Goal: Entertainment & Leisure: Browse casually

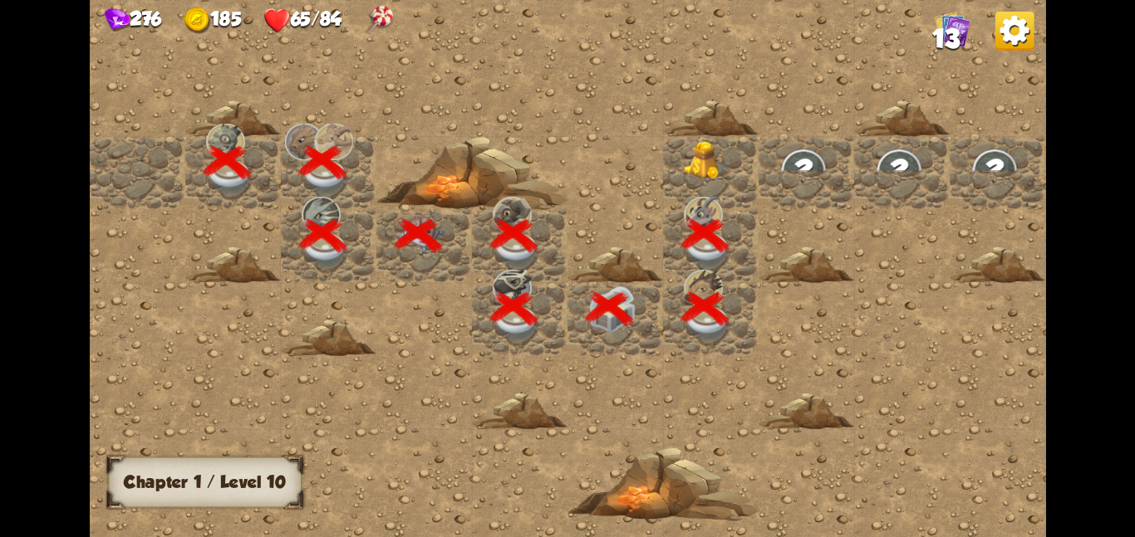
click at [692, 154] on img at bounding box center [708, 159] width 48 height 39
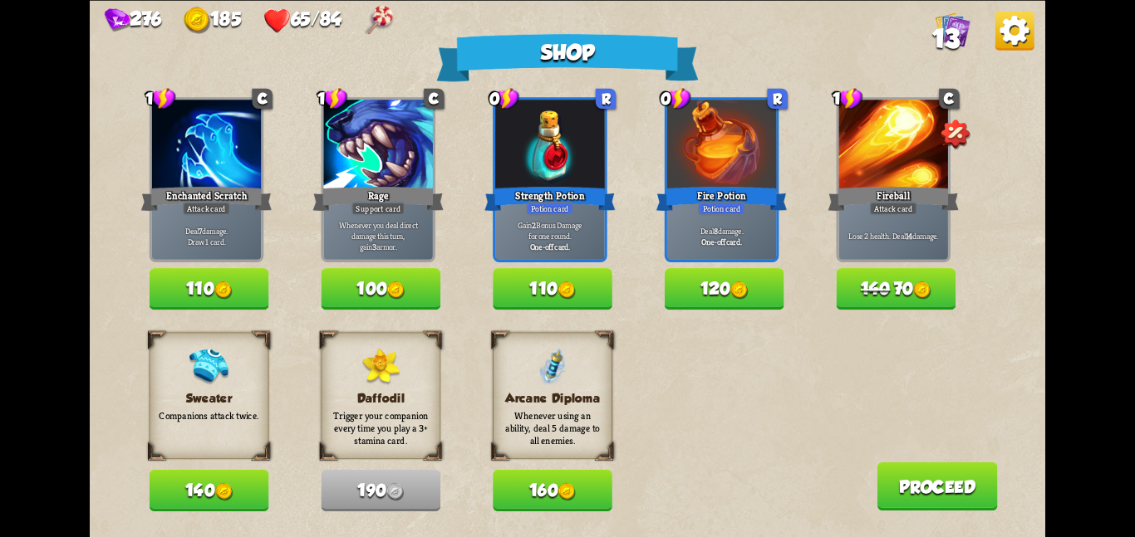
click at [179, 478] on button "140" at bounding box center [210, 491] width 120 height 42
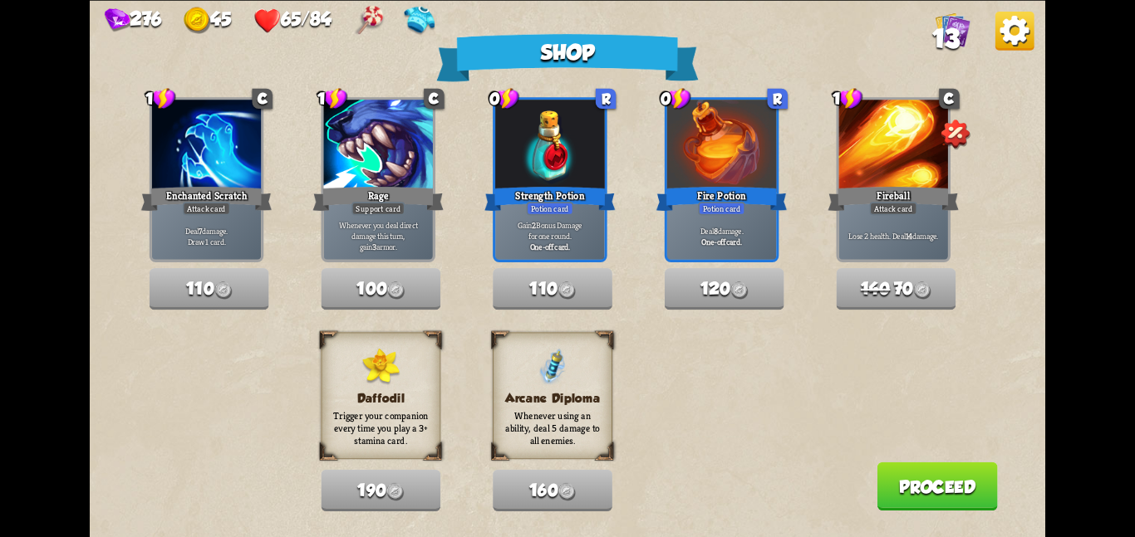
click at [911, 482] on button "Proceed" at bounding box center [936, 486] width 120 height 48
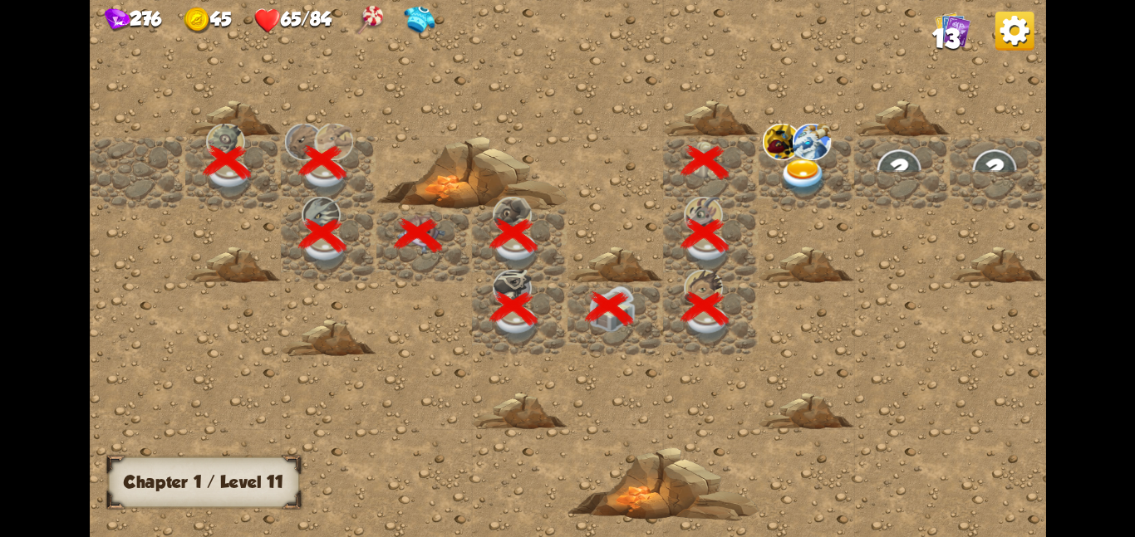
scroll to position [0, 319]
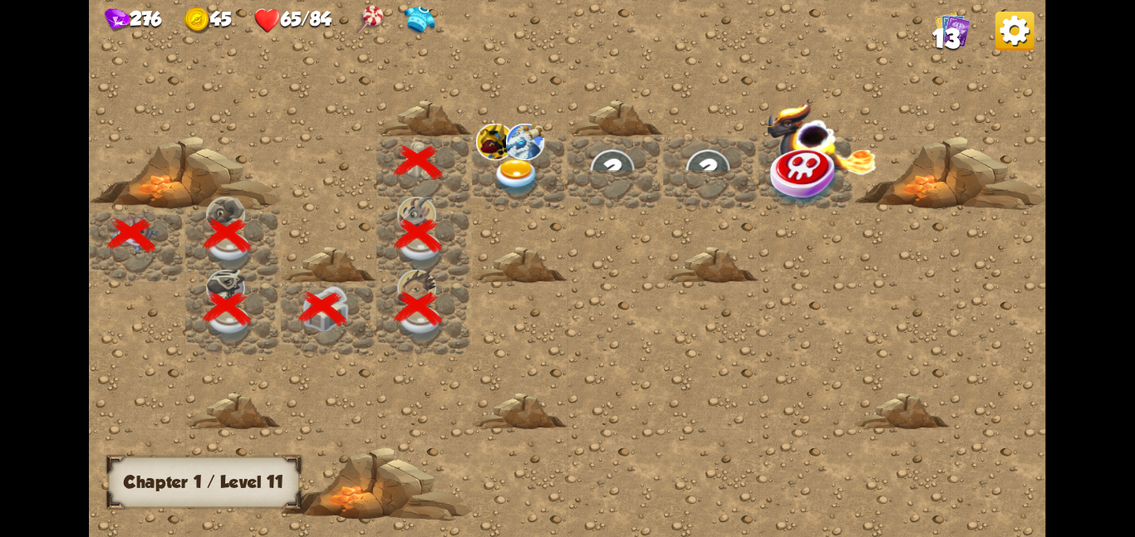
click at [495, 145] on img at bounding box center [494, 141] width 39 height 37
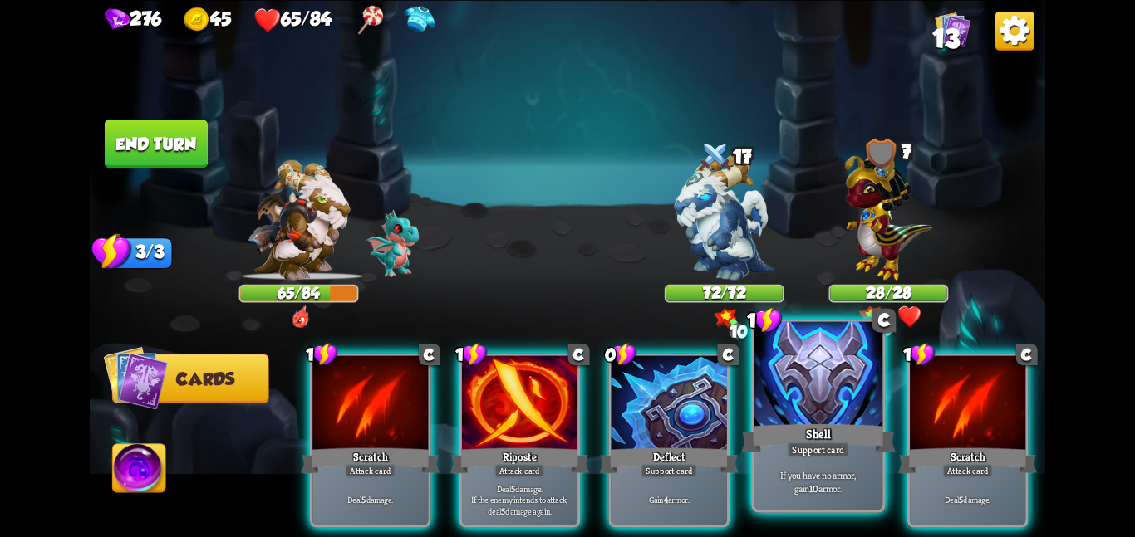
click at [766, 416] on div at bounding box center [818, 375] width 129 height 108
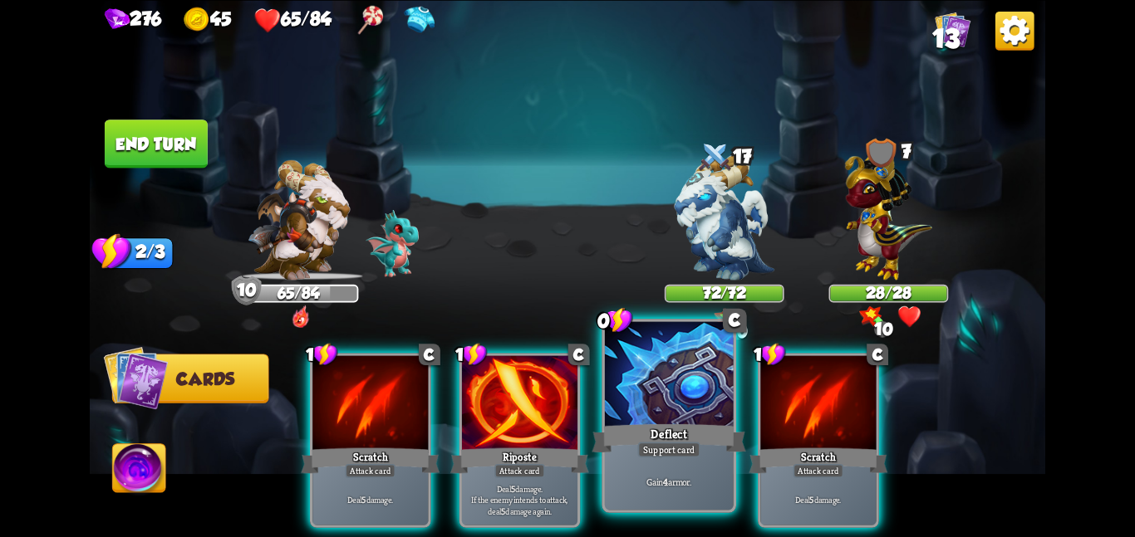
click at [688, 424] on div "Deflect" at bounding box center [668, 438] width 154 height 34
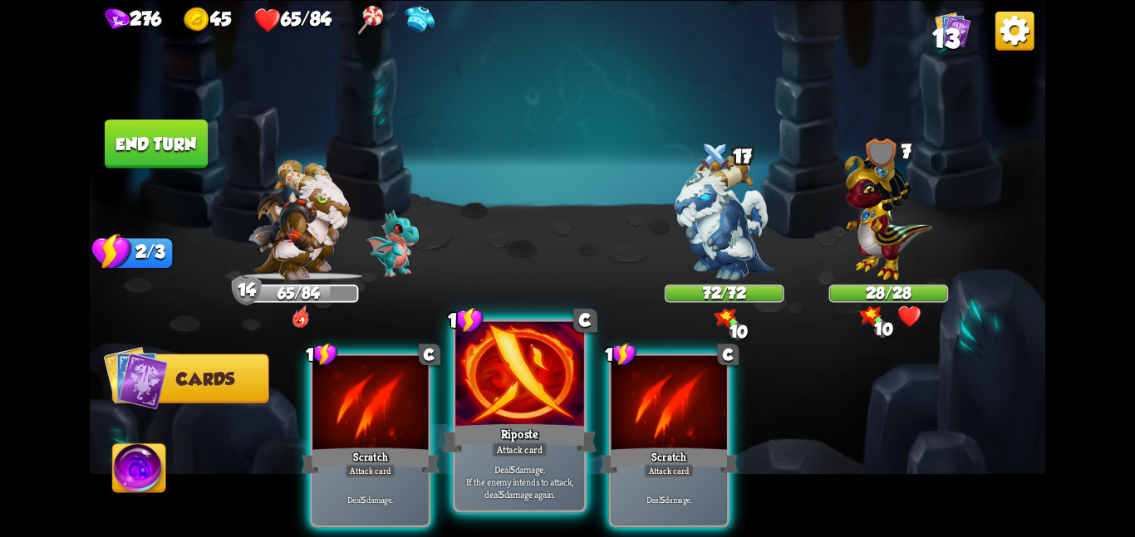
click at [543, 427] on div "Riposte" at bounding box center [520, 438] width 154 height 34
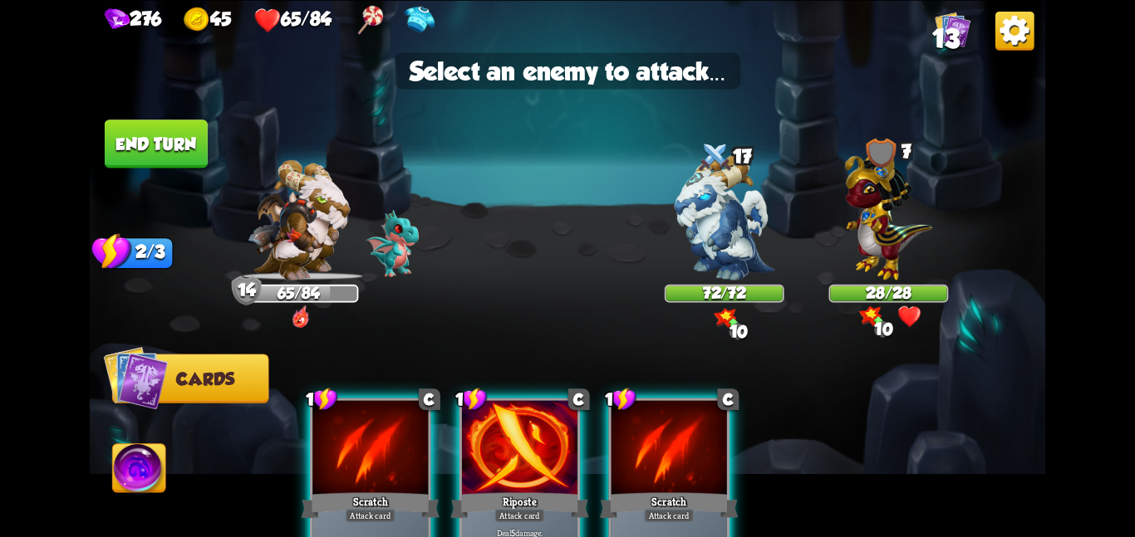
click at [708, 281] on img at bounding box center [567, 268] width 955 height 537
click at [717, 254] on img at bounding box center [724, 216] width 100 height 125
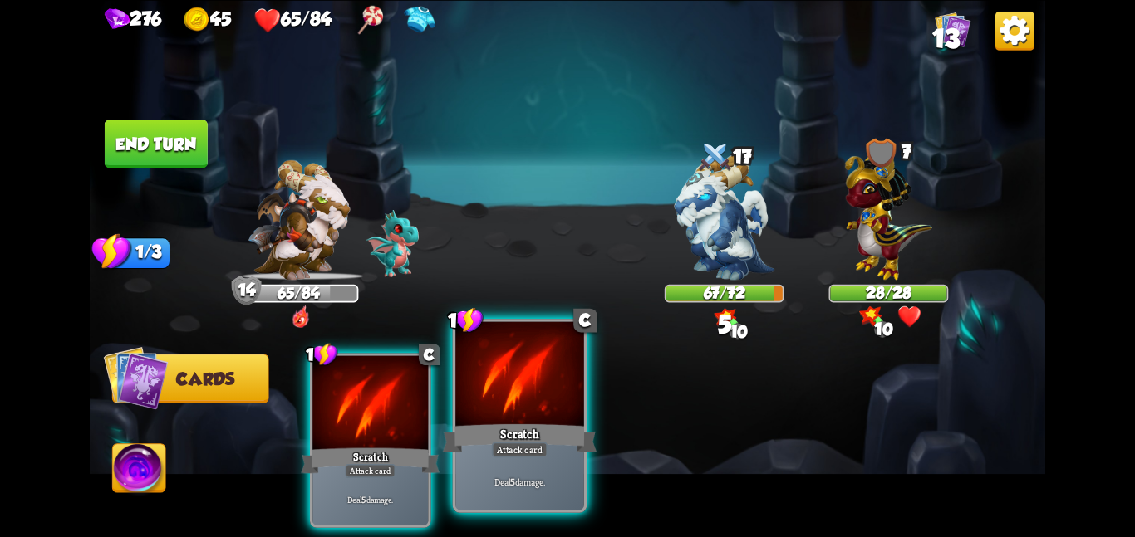
click at [498, 381] on div at bounding box center [519, 375] width 129 height 108
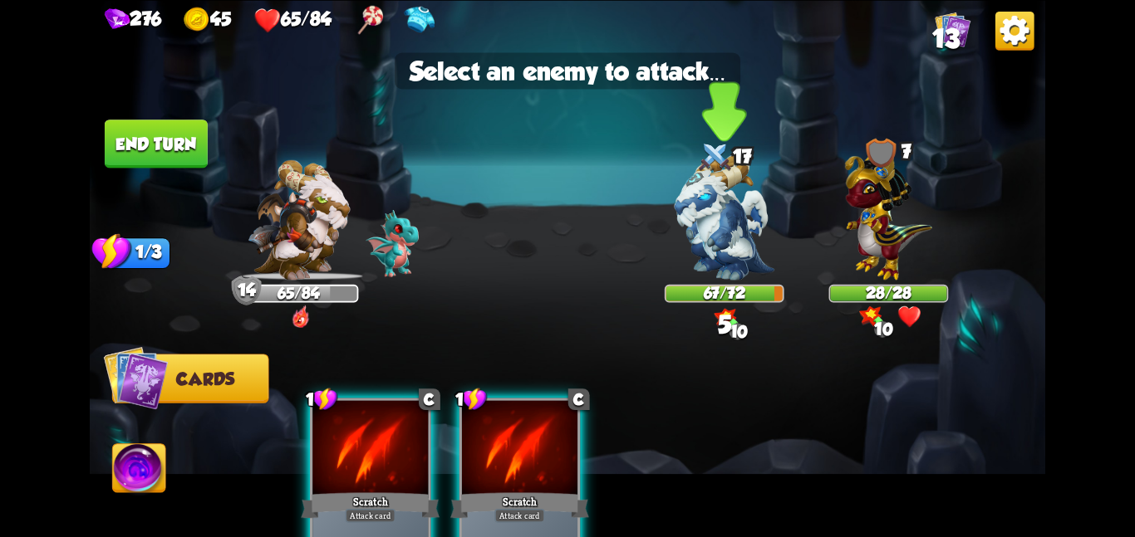
click at [690, 258] on img at bounding box center [724, 216] width 100 height 125
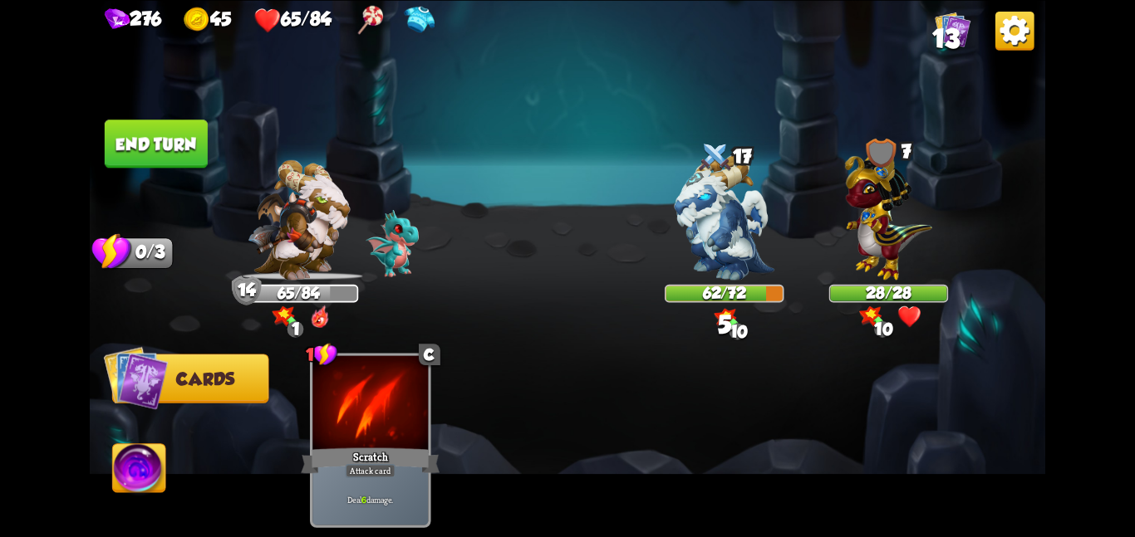
click at [184, 143] on button "End turn" at bounding box center [156, 144] width 103 height 48
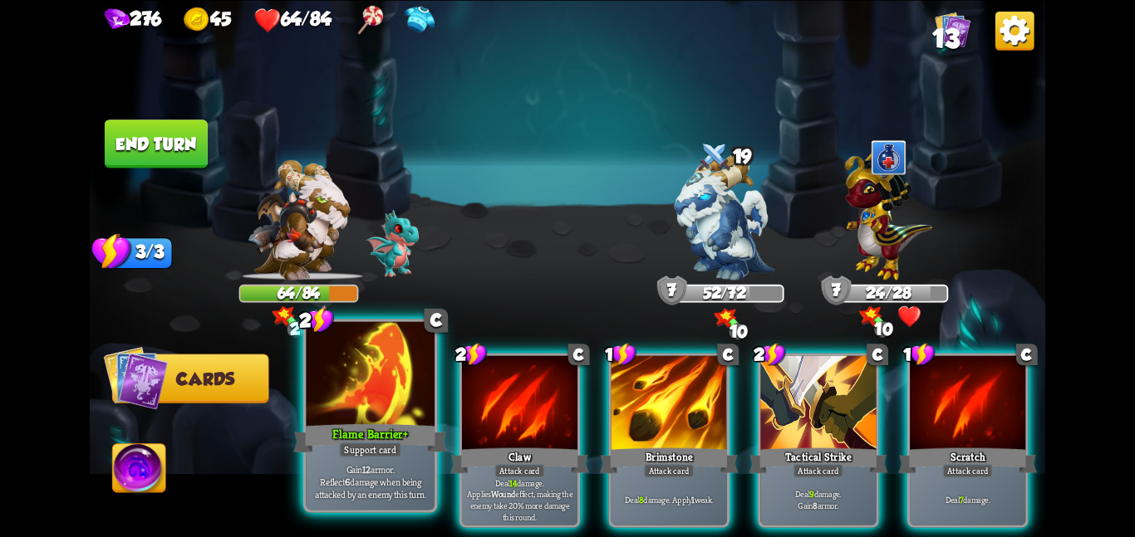
click at [398, 396] on div at bounding box center [370, 375] width 129 height 108
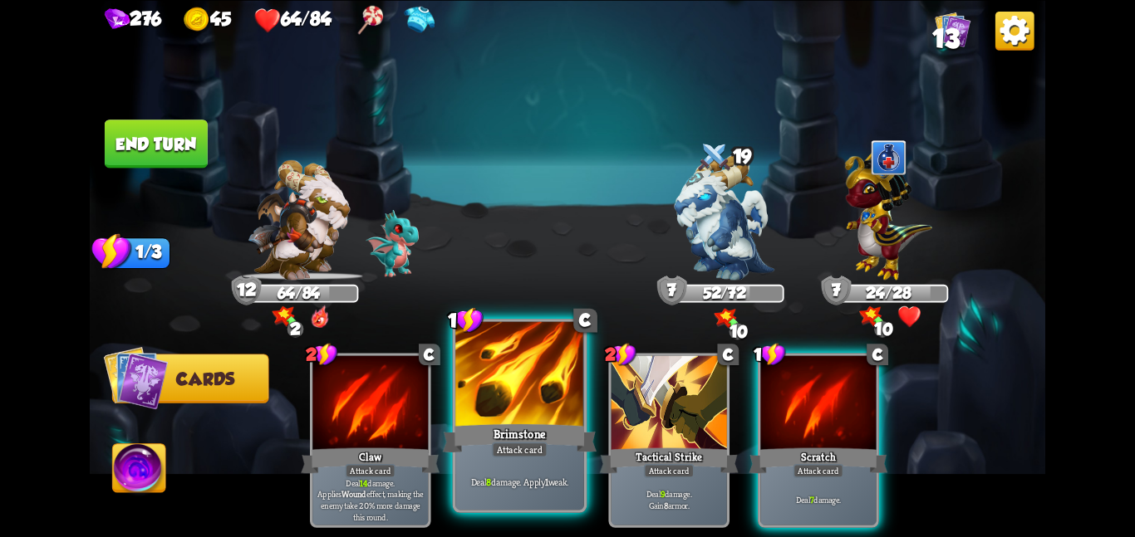
click at [478, 385] on div at bounding box center [519, 375] width 129 height 108
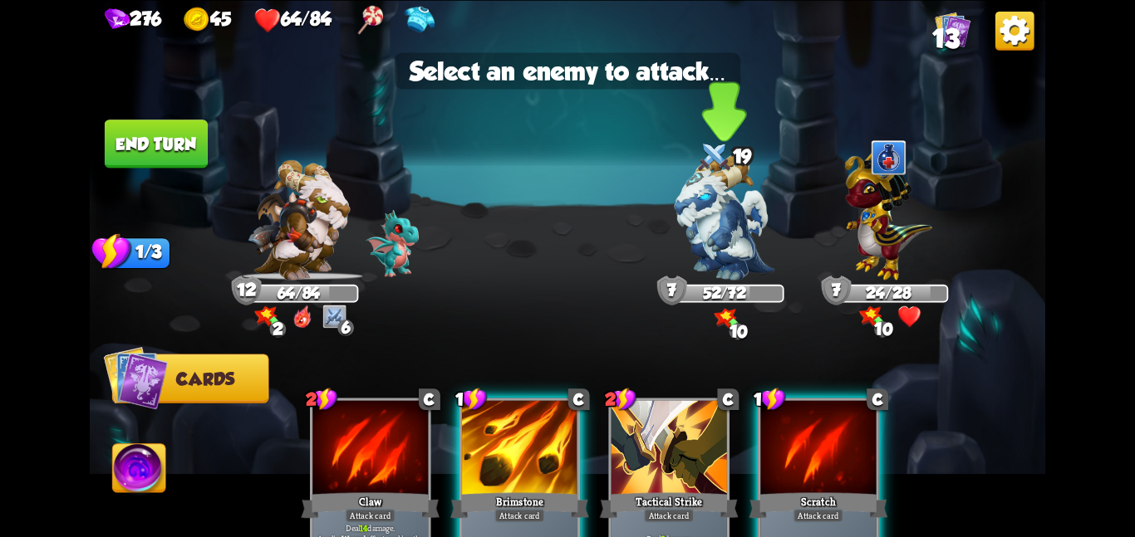
click at [748, 234] on img at bounding box center [724, 216] width 100 height 125
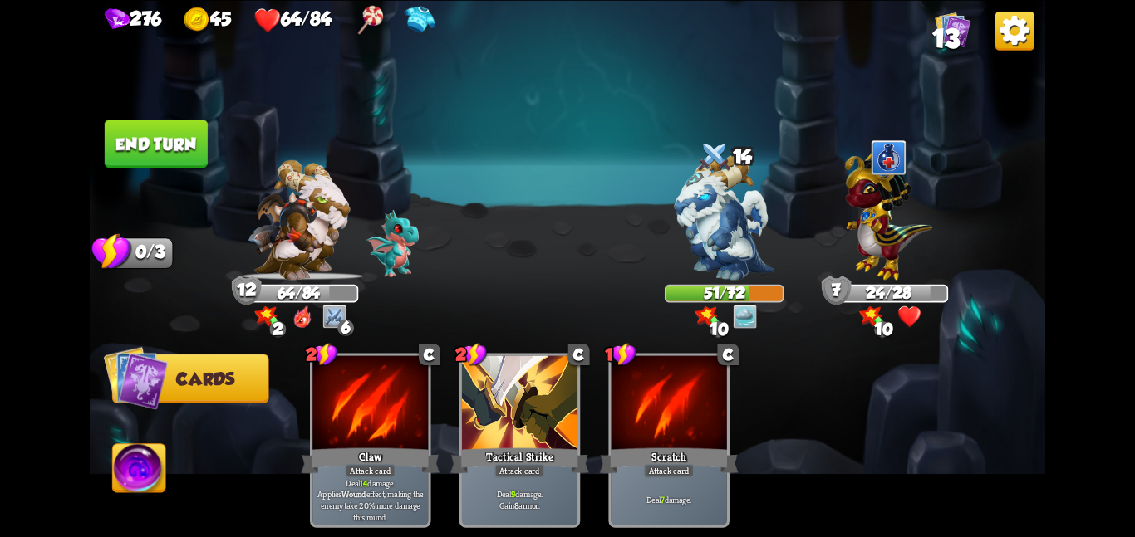
click at [173, 135] on button "End turn" at bounding box center [156, 144] width 103 height 48
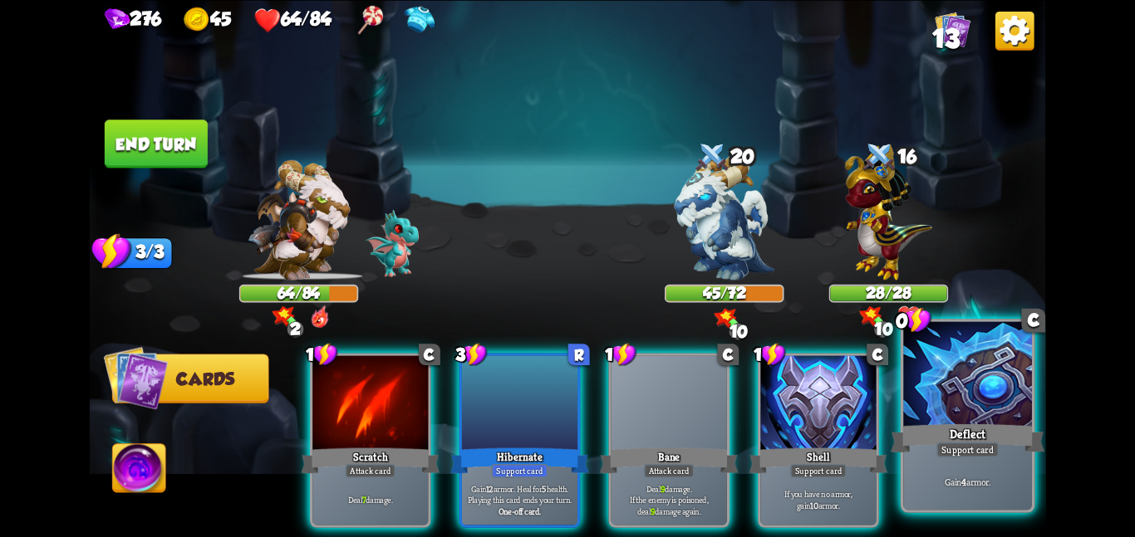
click at [905, 413] on div at bounding box center [967, 375] width 129 height 108
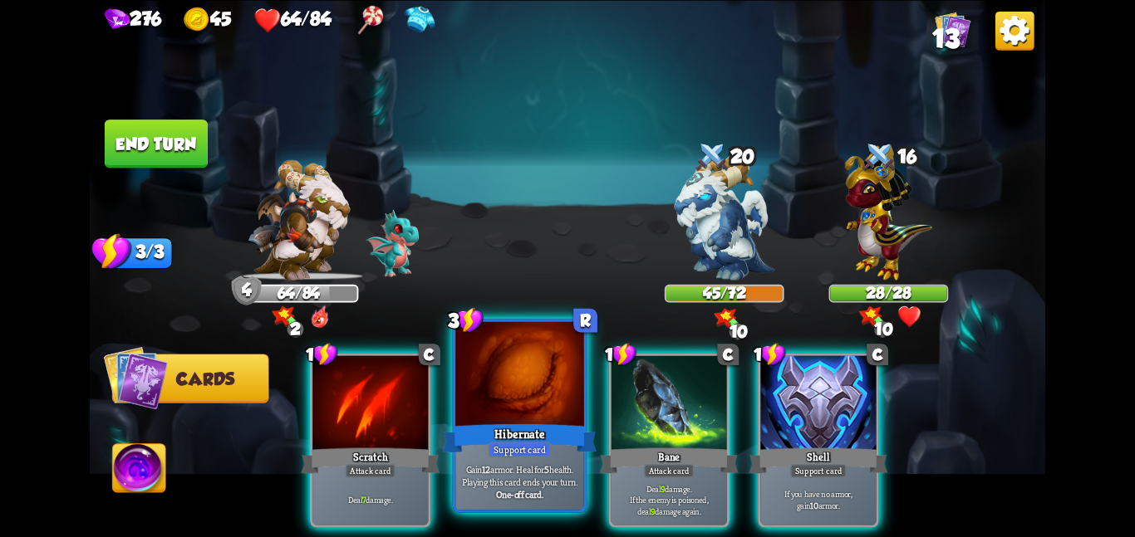
click at [529, 405] on div at bounding box center [519, 375] width 129 height 108
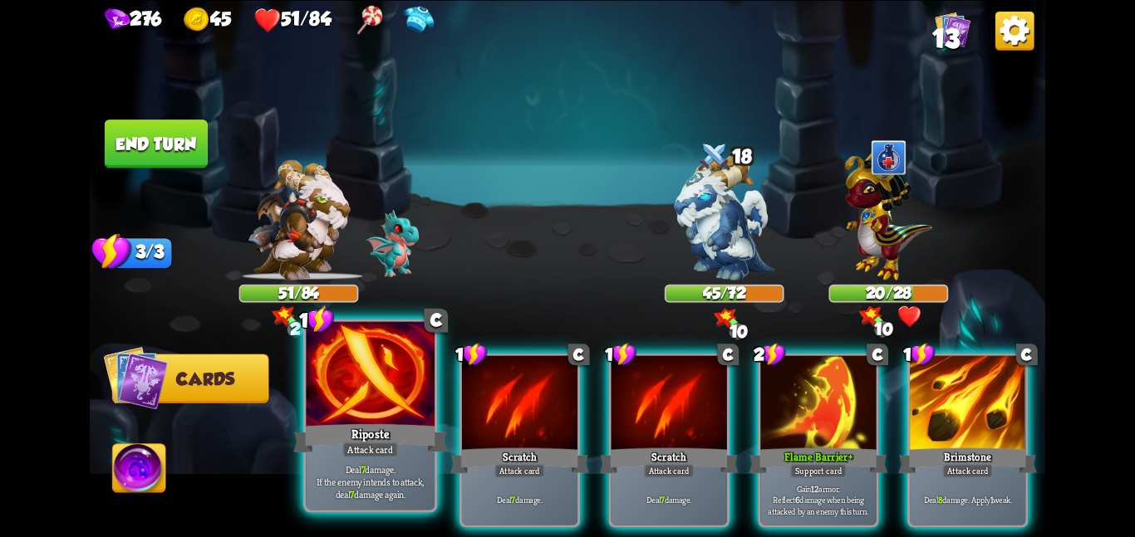
click at [350, 406] on div at bounding box center [370, 375] width 129 height 108
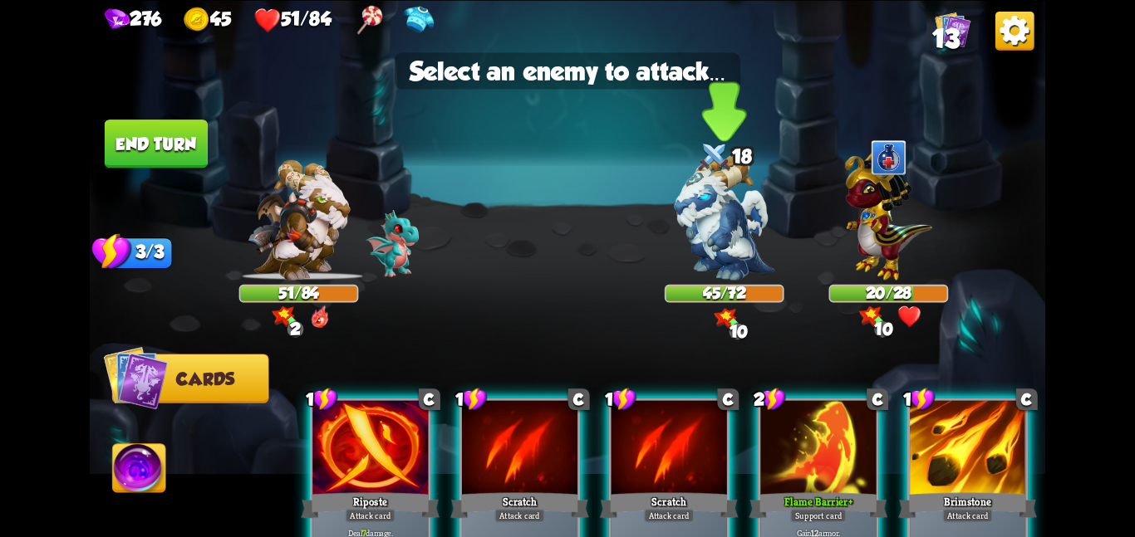
click at [693, 257] on img at bounding box center [724, 216] width 100 height 125
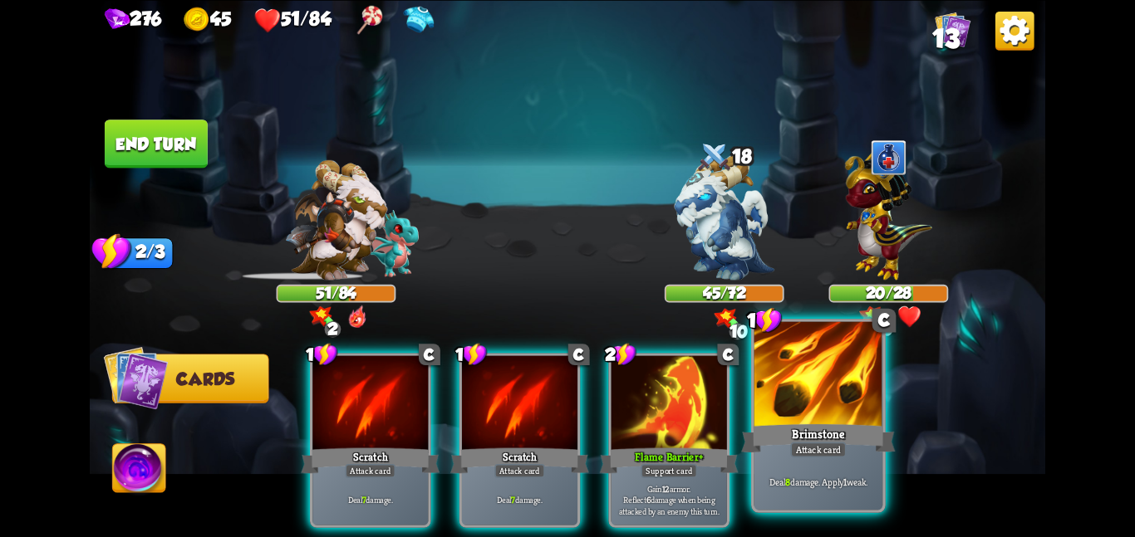
click at [792, 387] on div at bounding box center [818, 375] width 129 height 108
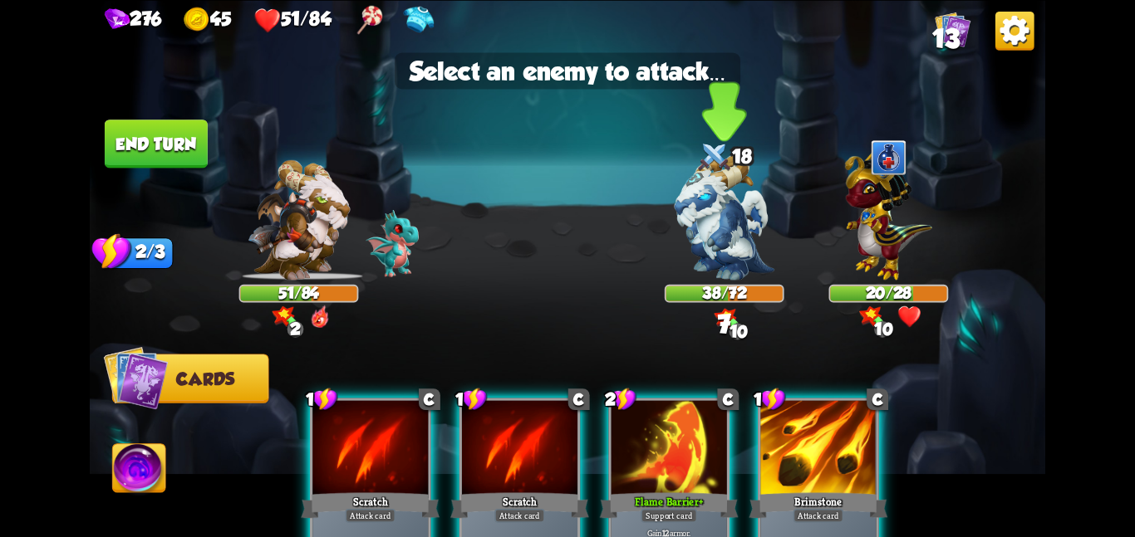
click at [723, 249] on img at bounding box center [724, 216] width 100 height 125
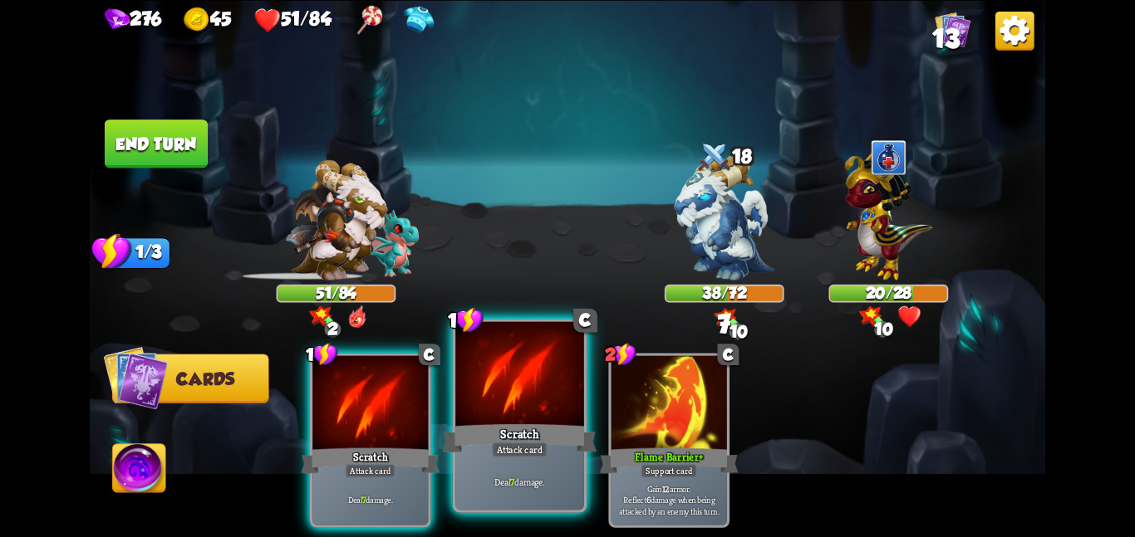
click at [456, 434] on div "Scratch" at bounding box center [520, 438] width 154 height 34
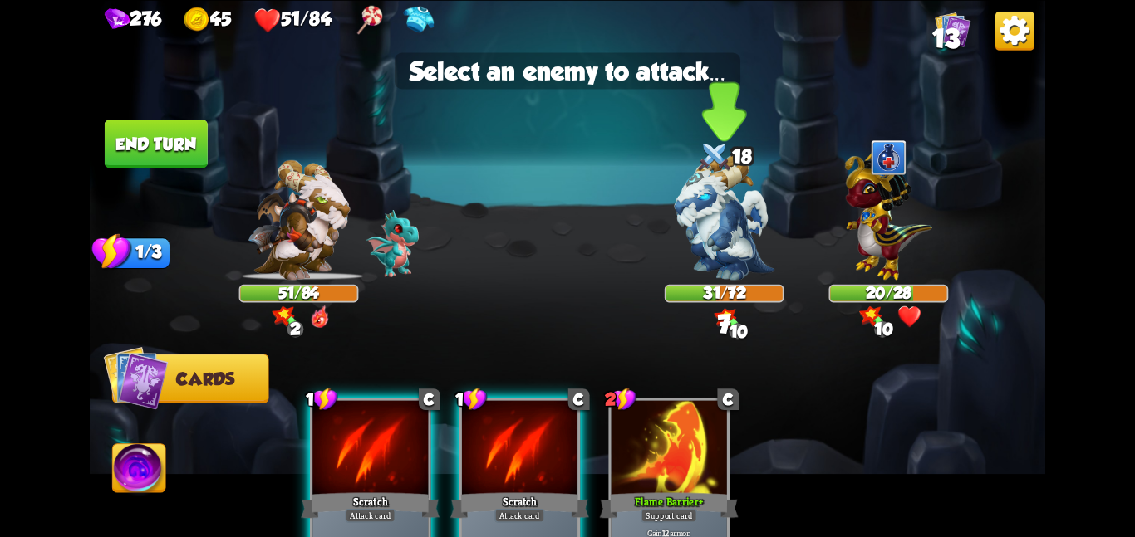
click at [691, 274] on img at bounding box center [724, 216] width 100 height 125
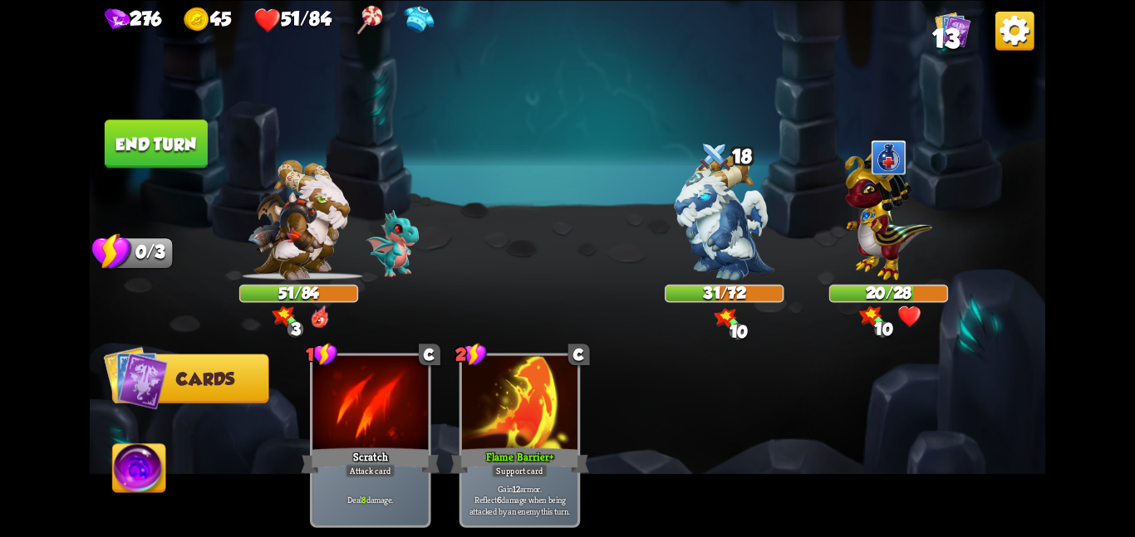
click at [135, 470] on img at bounding box center [139, 471] width 53 height 54
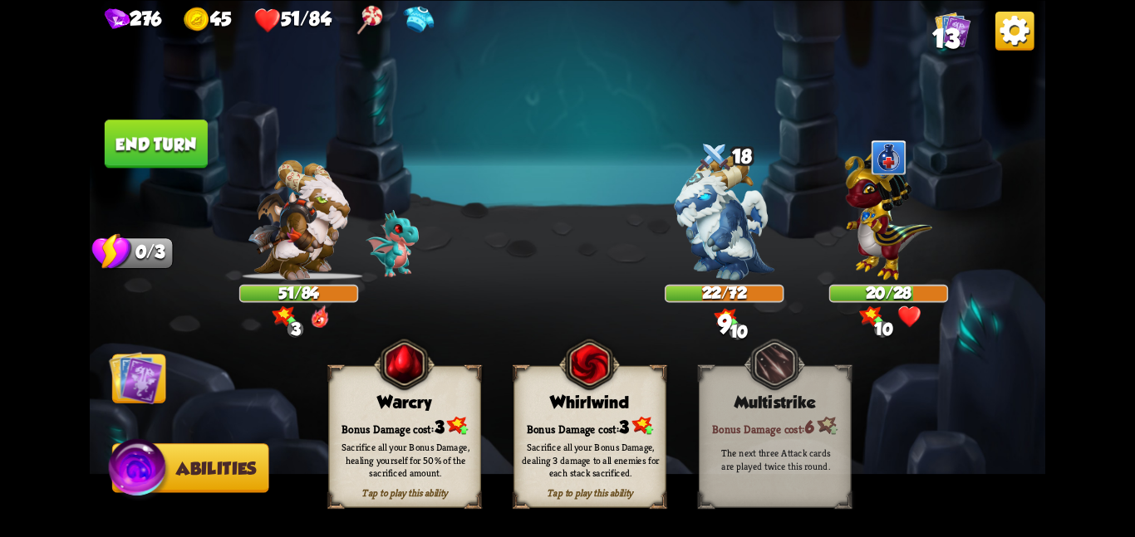
click at [544, 417] on div "Bonus Damage cost: 3" at bounding box center [589, 426] width 151 height 22
click at [137, 376] on img at bounding box center [136, 378] width 54 height 54
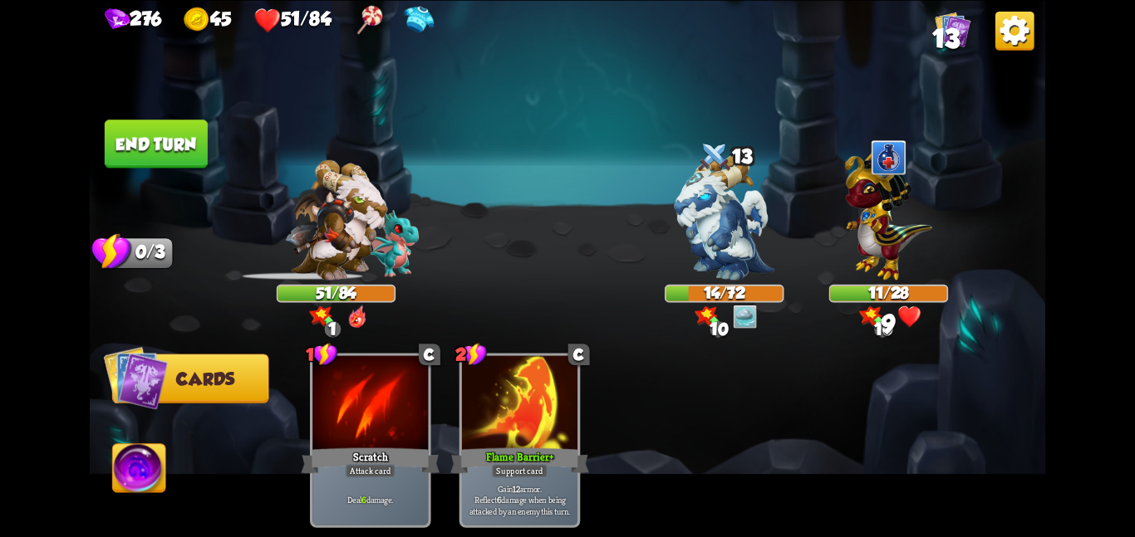
click at [165, 140] on button "End turn" at bounding box center [156, 144] width 103 height 48
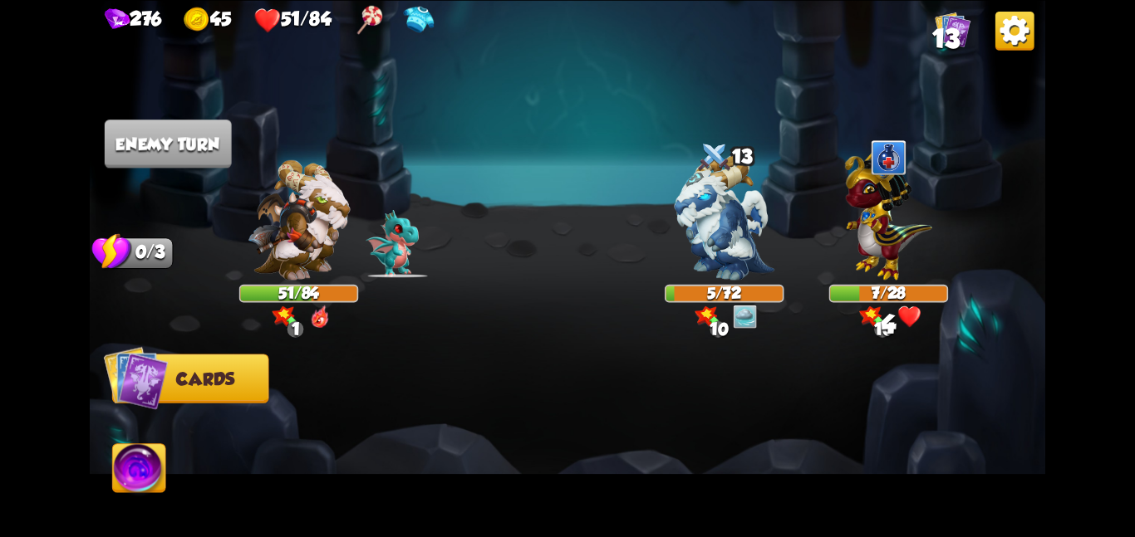
click at [445, 389] on div at bounding box center [663, 417] width 764 height 239
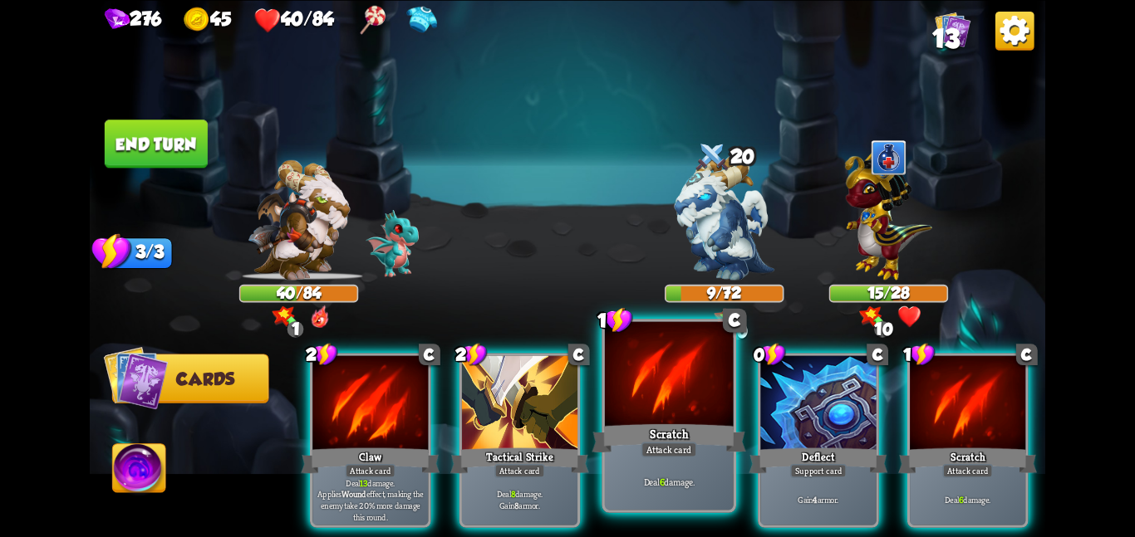
click at [633, 418] on div at bounding box center [669, 375] width 129 height 108
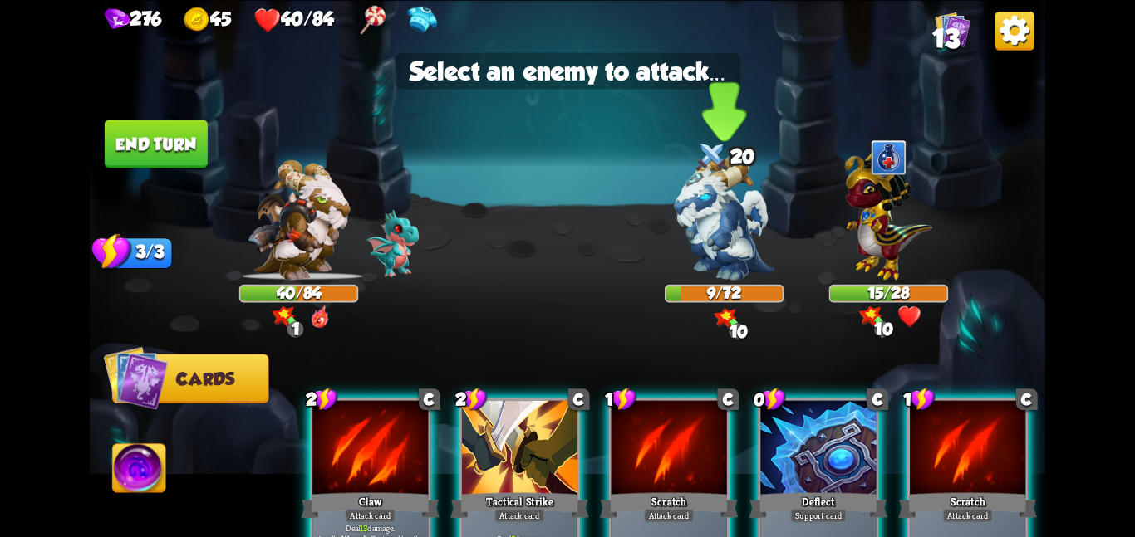
click at [691, 272] on img at bounding box center [724, 216] width 100 height 125
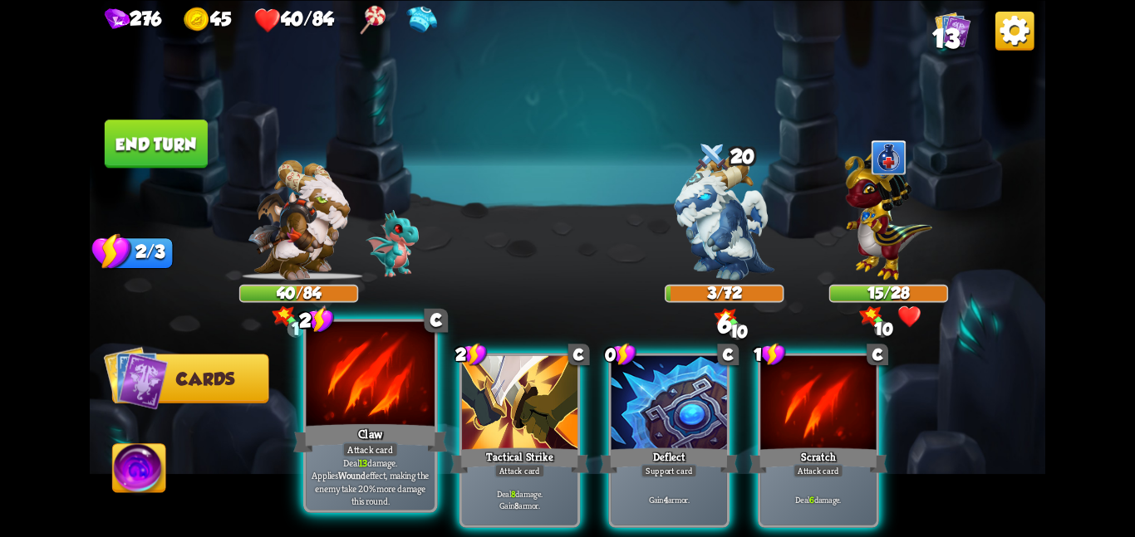
click at [361, 436] on div "Claw" at bounding box center [370, 438] width 154 height 34
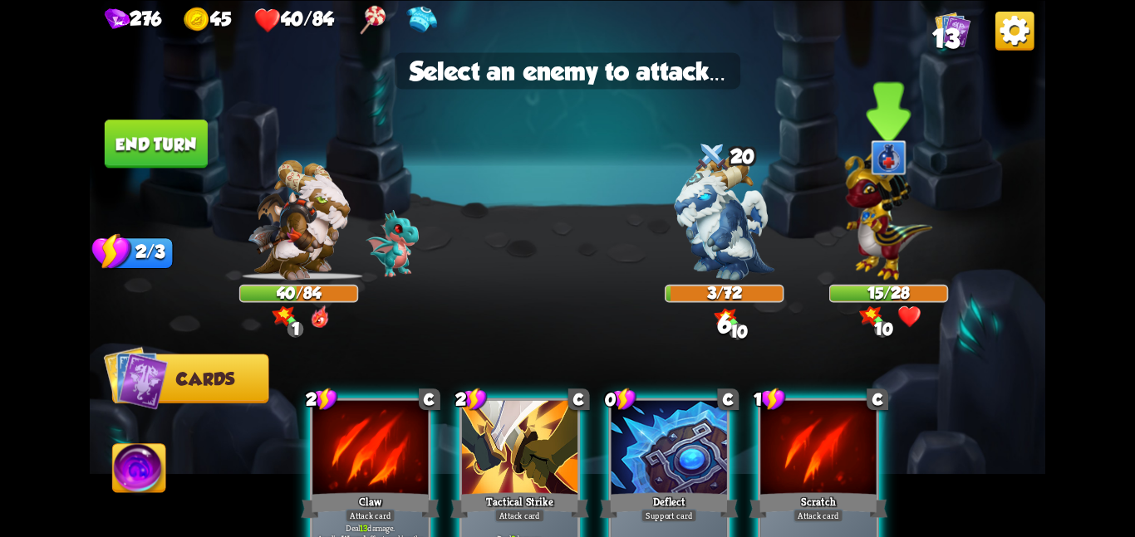
click at [878, 254] on img at bounding box center [888, 212] width 87 height 136
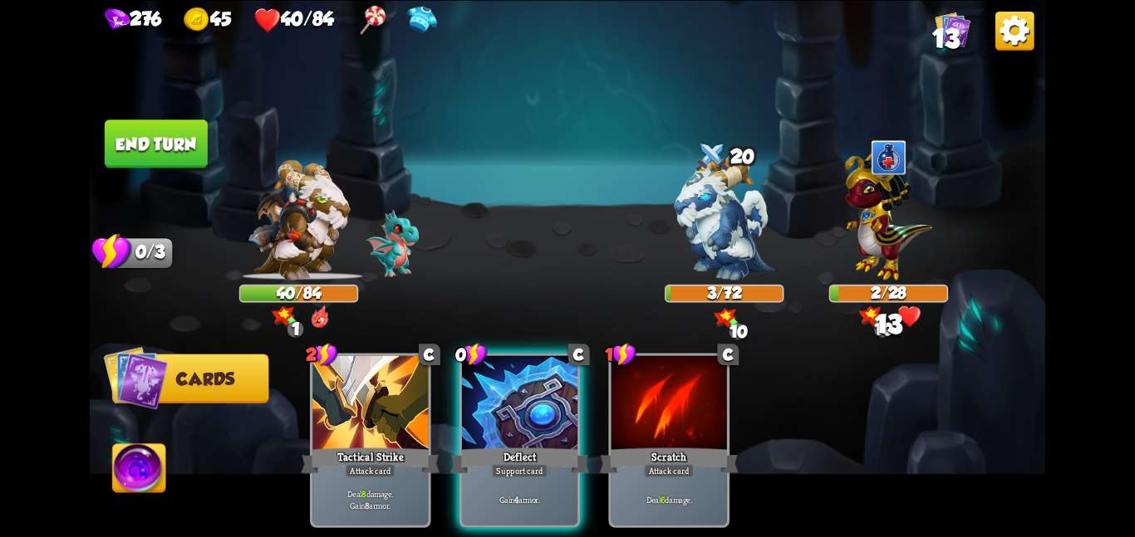
click at [115, 465] on img at bounding box center [139, 471] width 53 height 54
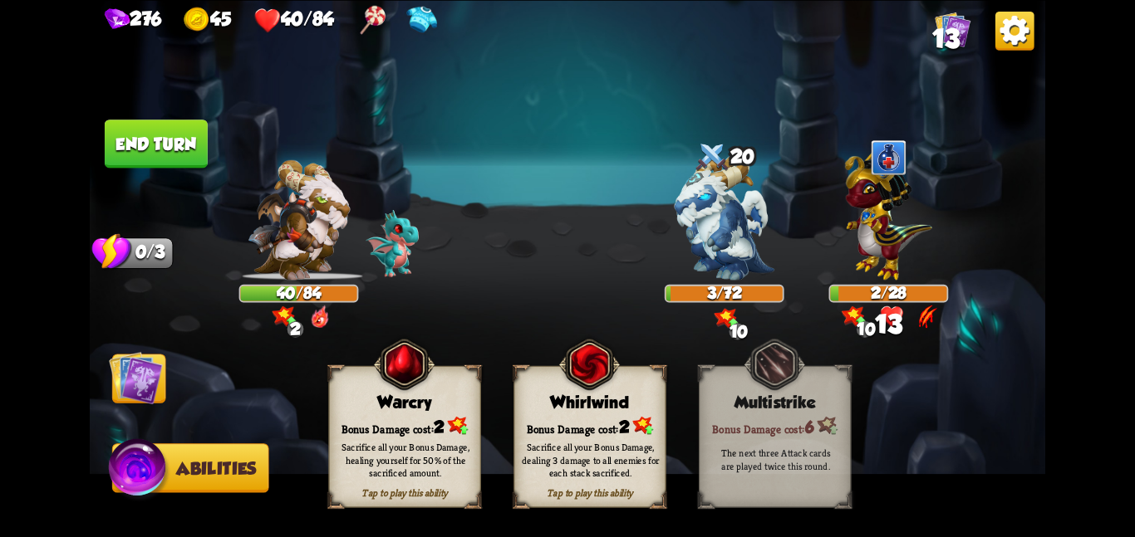
click at [505, 387] on div "Tap to play this ability Warcry Bonus Damage cost: 2 Sacrifice all your Bonus D…" at bounding box center [589, 436] width 522 height 142
click at [131, 388] on img at bounding box center [136, 378] width 54 height 54
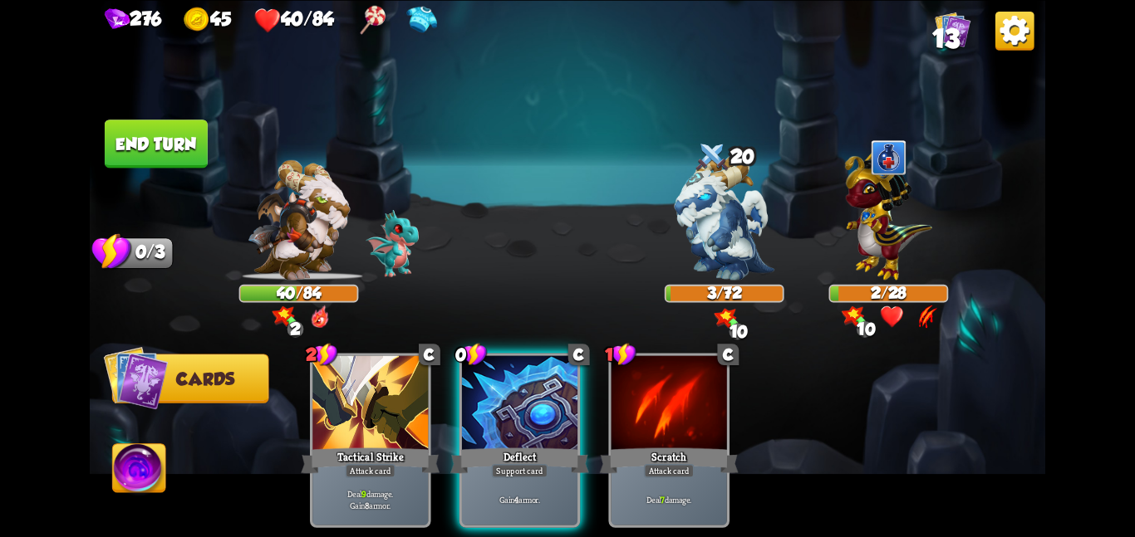
click at [140, 449] on img at bounding box center [139, 471] width 53 height 54
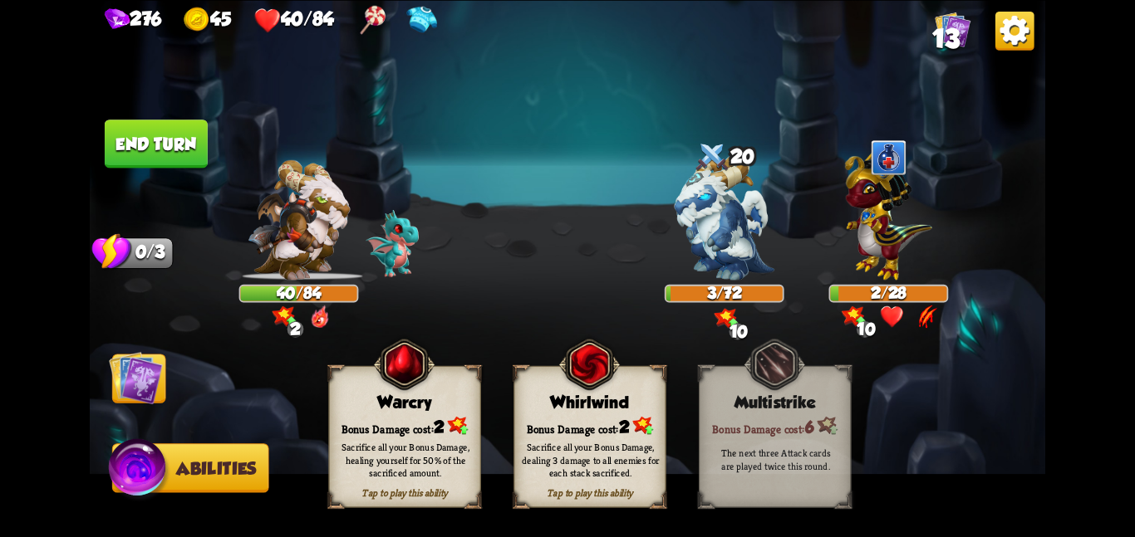
click at [535, 395] on div "Whirlwind" at bounding box center [589, 402] width 151 height 19
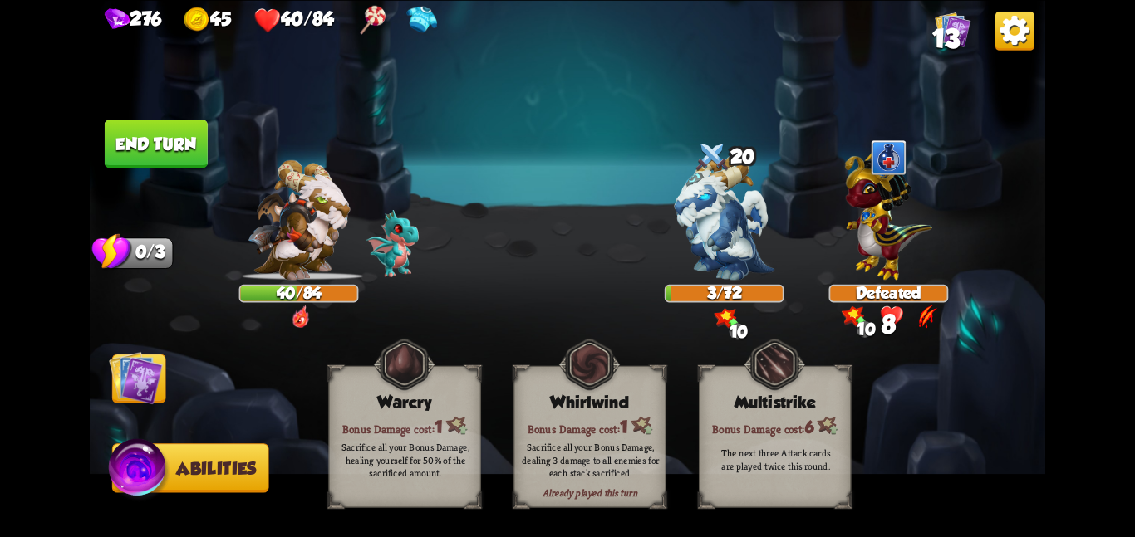
click at [118, 375] on img at bounding box center [136, 378] width 54 height 54
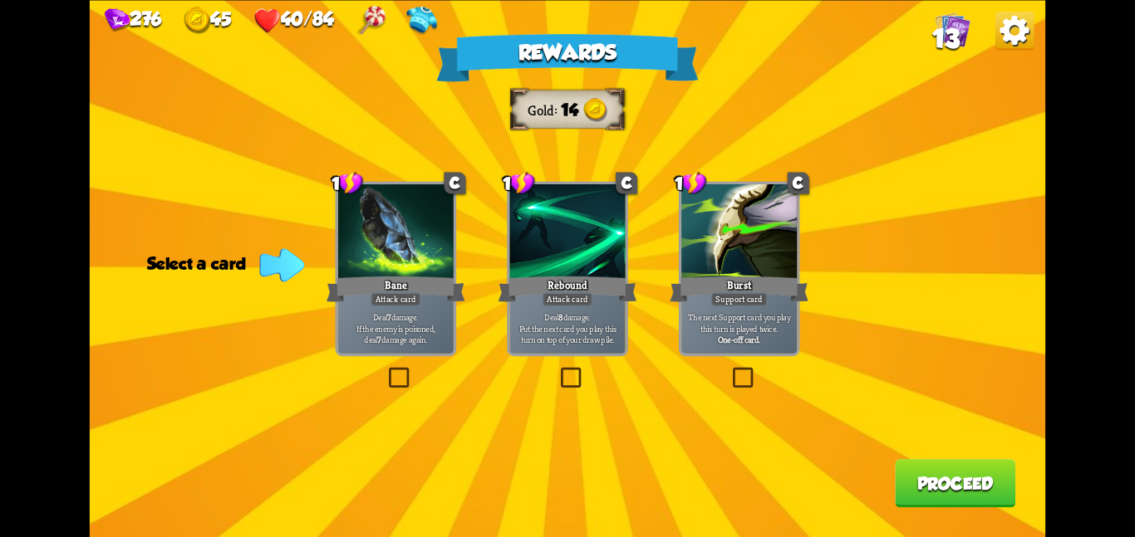
click at [416, 196] on div at bounding box center [395, 232] width 115 height 97
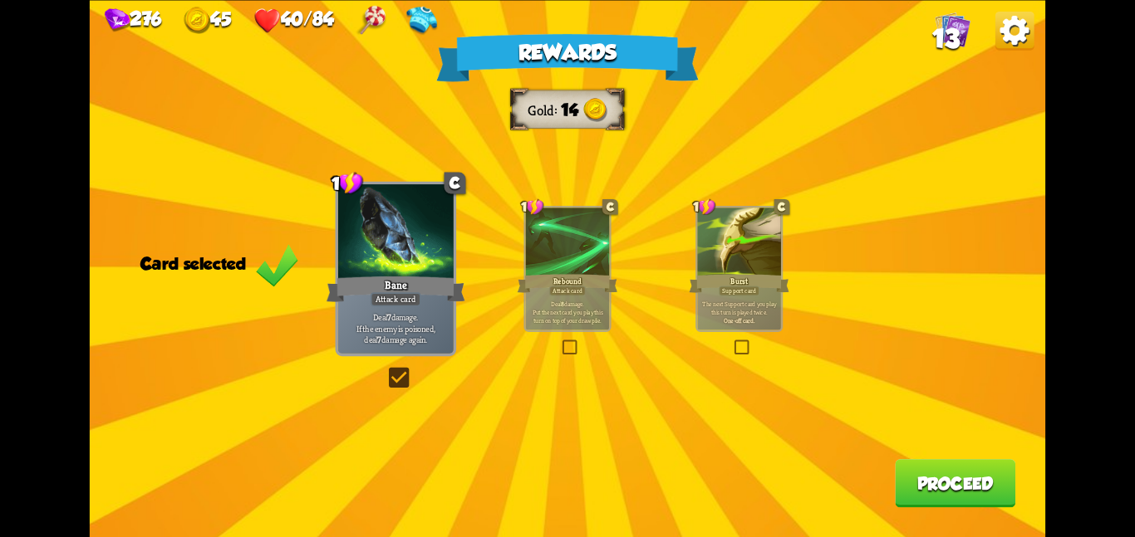
click at [911, 479] on button "Proceed" at bounding box center [955, 483] width 120 height 48
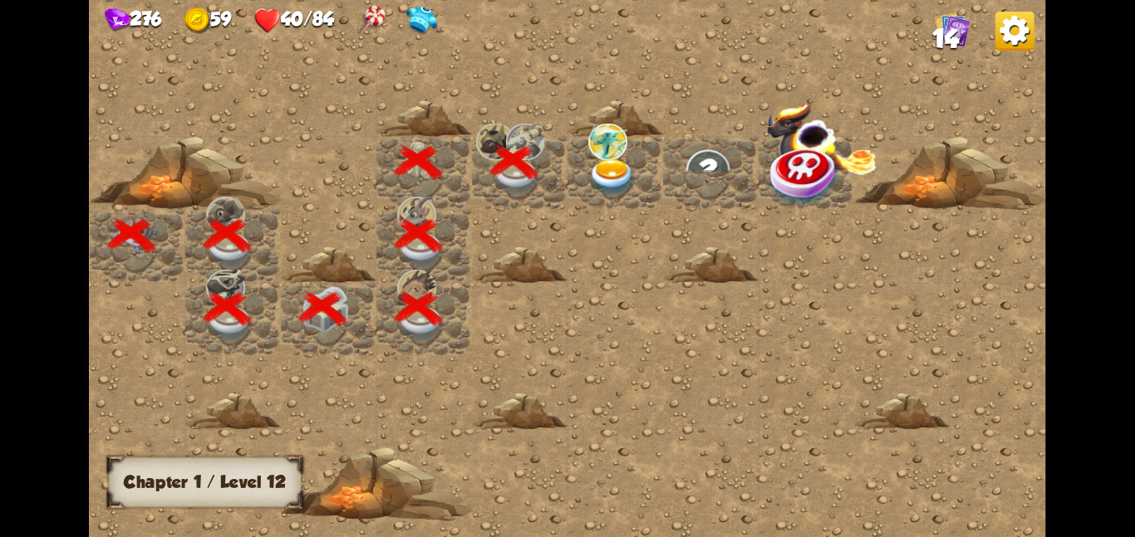
click at [599, 150] on img at bounding box center [607, 141] width 39 height 37
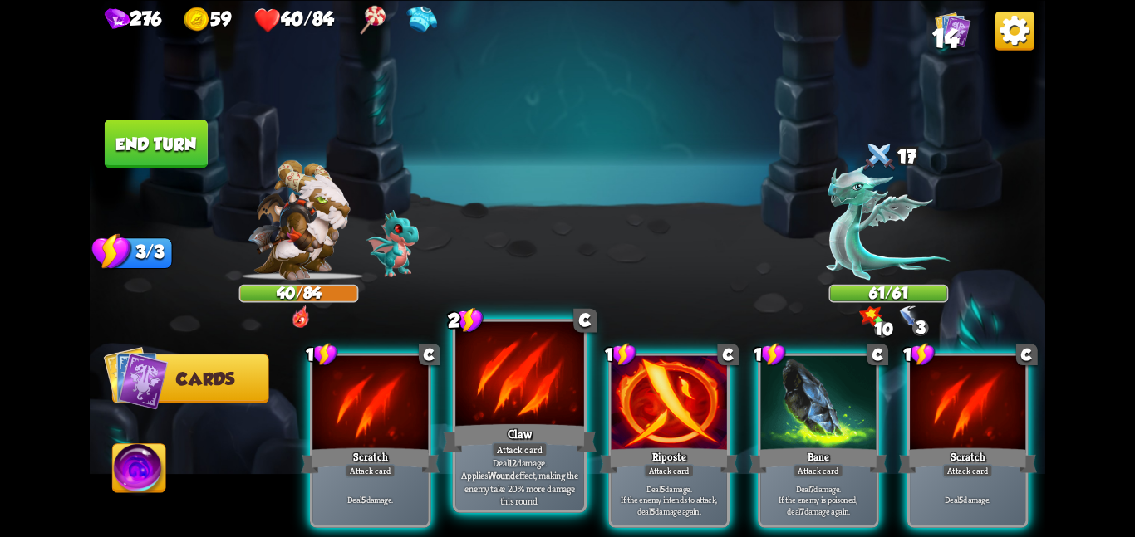
click at [547, 456] on div "Deal 12 damage. Applies Wound effect, making the enemy take 20% more damage thi…" at bounding box center [519, 482] width 129 height 56
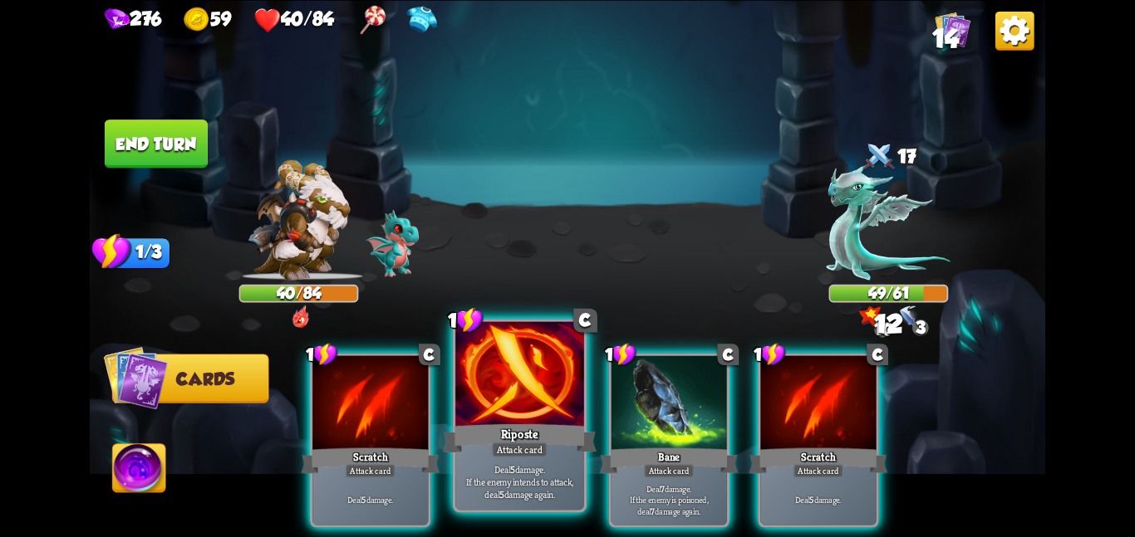
click at [532, 397] on div at bounding box center [519, 375] width 129 height 108
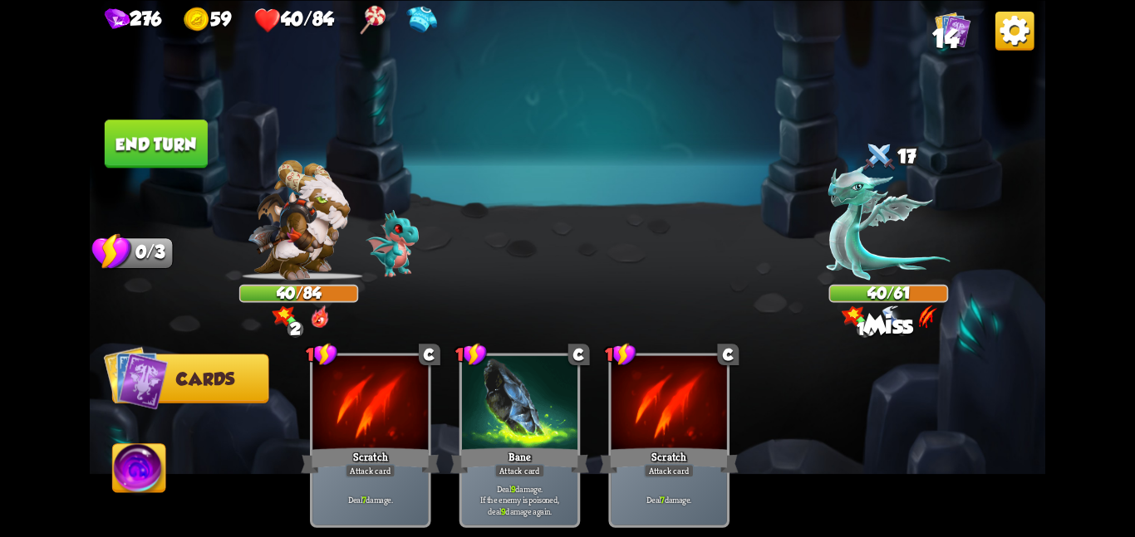
click at [174, 130] on button "End turn" at bounding box center [156, 144] width 103 height 48
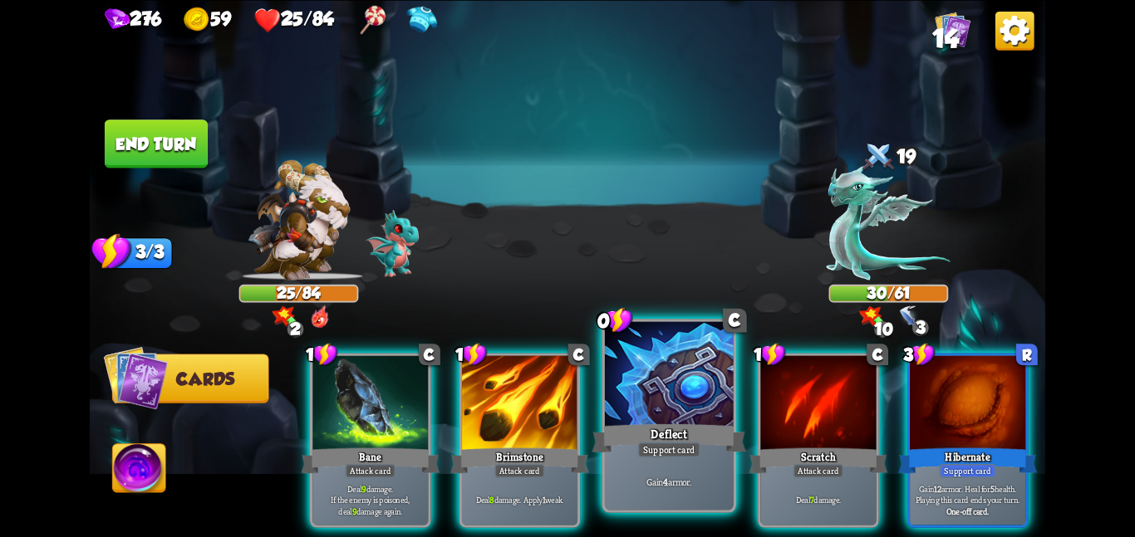
click at [671, 388] on div at bounding box center [669, 375] width 129 height 108
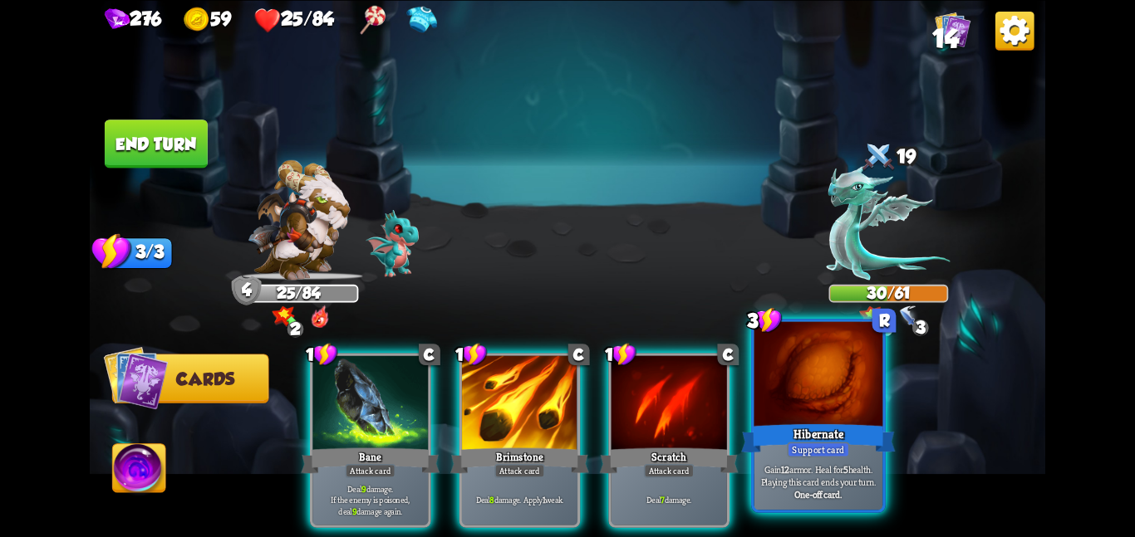
click at [767, 387] on div at bounding box center [818, 375] width 129 height 108
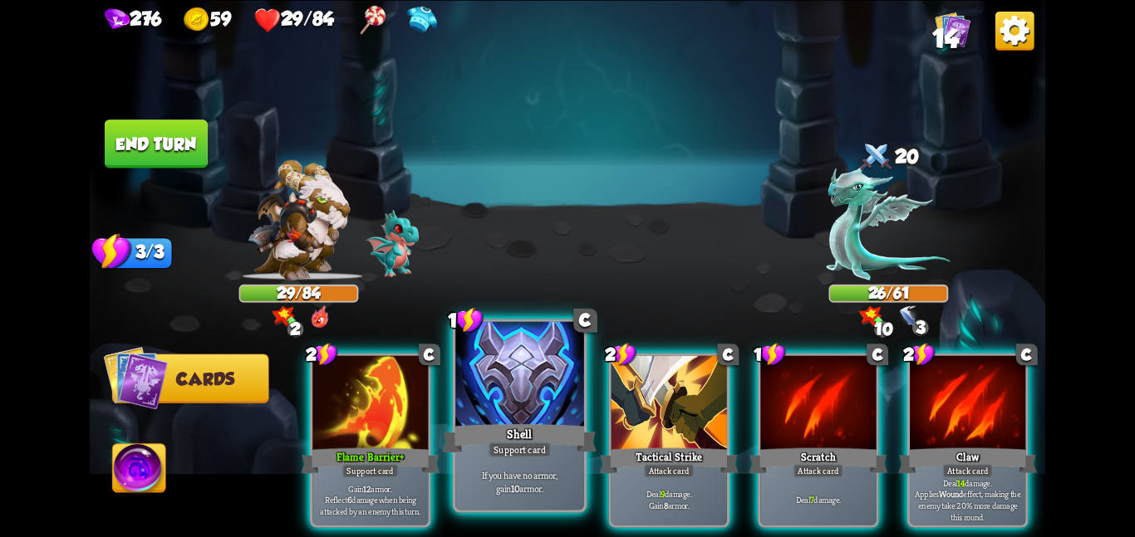
click at [550, 399] on div at bounding box center [519, 375] width 129 height 108
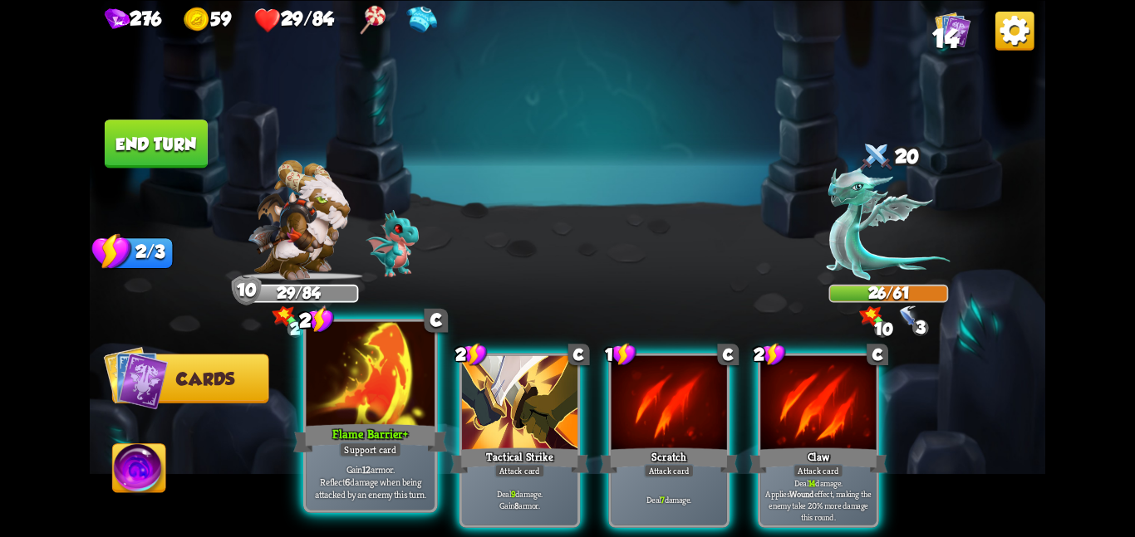
click at [381, 412] on div at bounding box center [370, 375] width 129 height 108
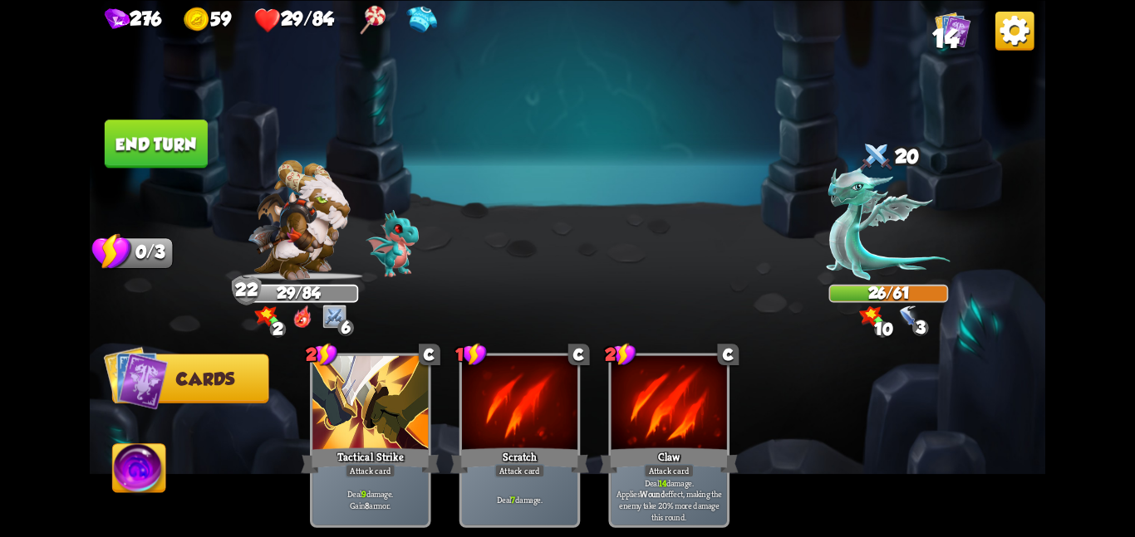
click at [204, 136] on button "End turn" at bounding box center [156, 144] width 103 height 48
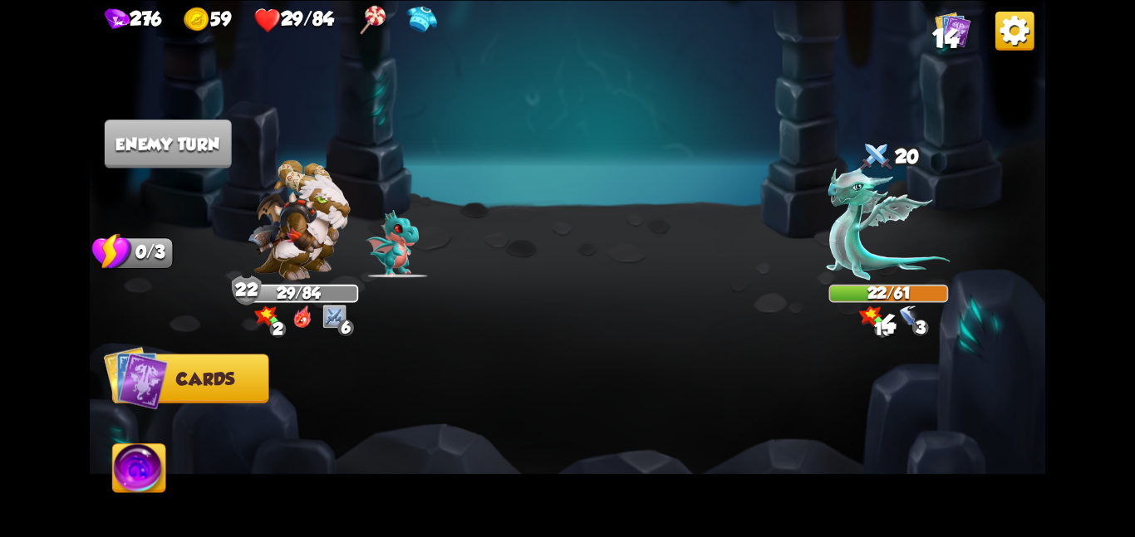
click at [364, 118] on img at bounding box center [567, 268] width 955 height 537
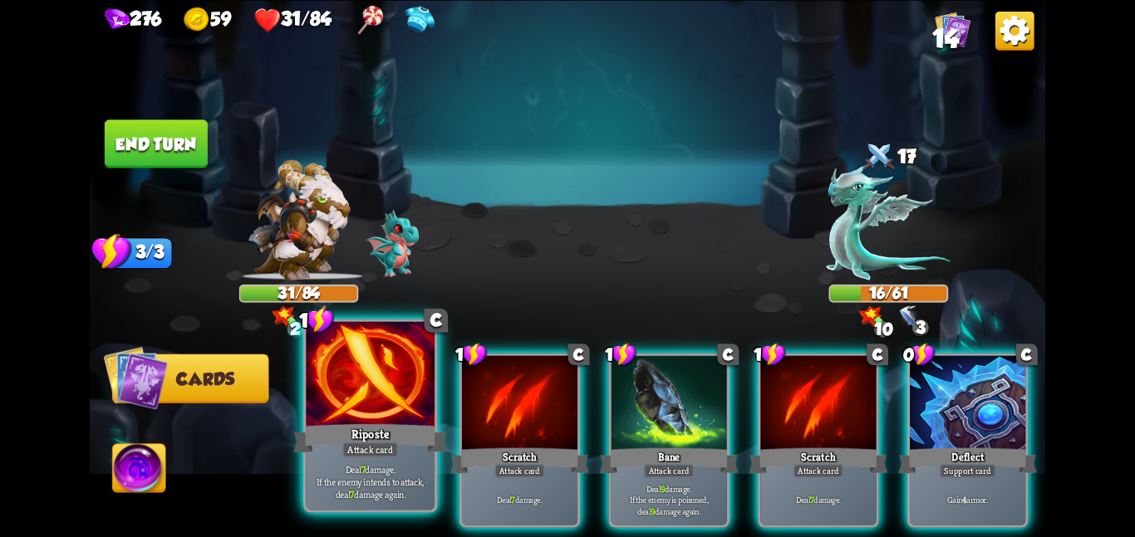
click at [377, 383] on div at bounding box center [370, 375] width 129 height 108
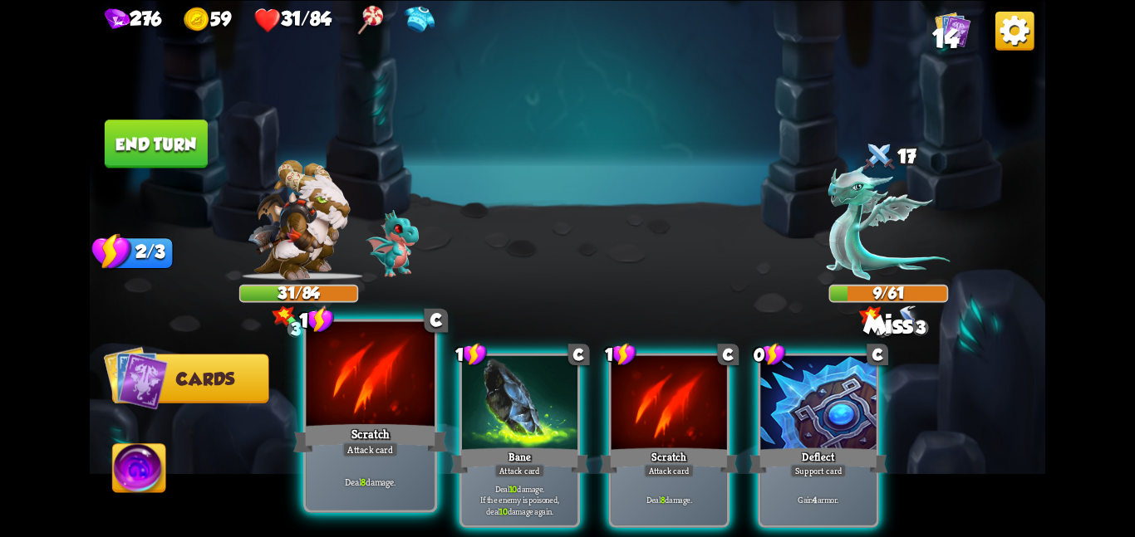
click at [349, 422] on div "Scratch" at bounding box center [370, 438] width 154 height 34
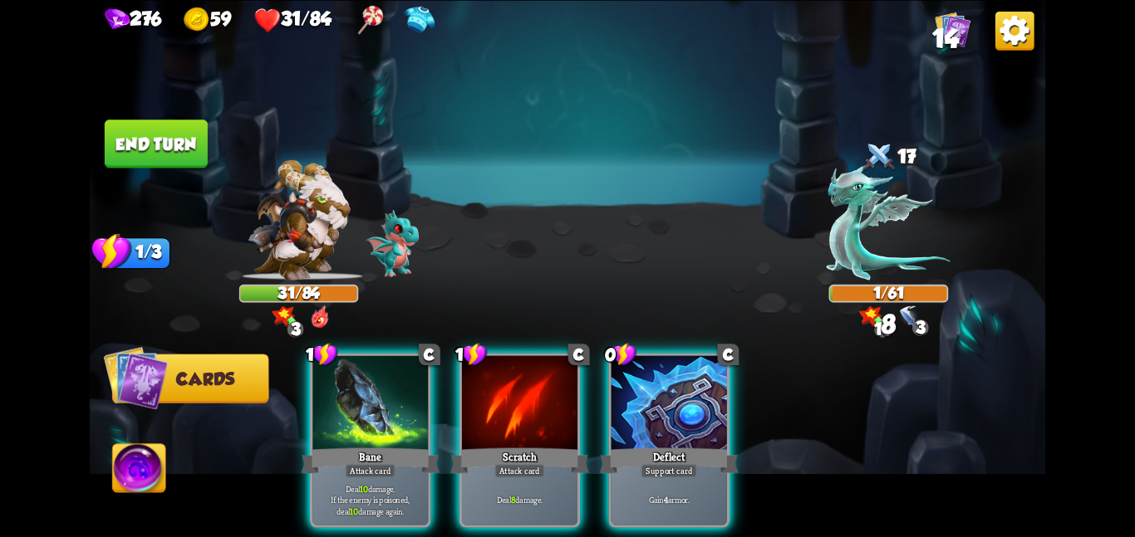
click at [159, 165] on img at bounding box center [567, 268] width 955 height 537
click at [173, 154] on button "End turn" at bounding box center [156, 144] width 103 height 48
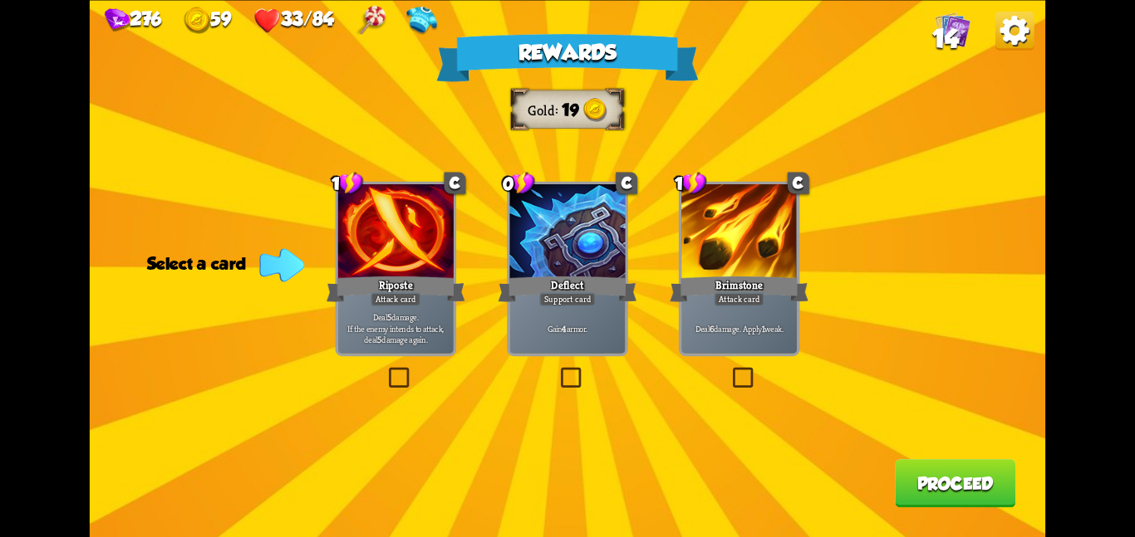
click at [541, 246] on div at bounding box center [566, 232] width 115 height 97
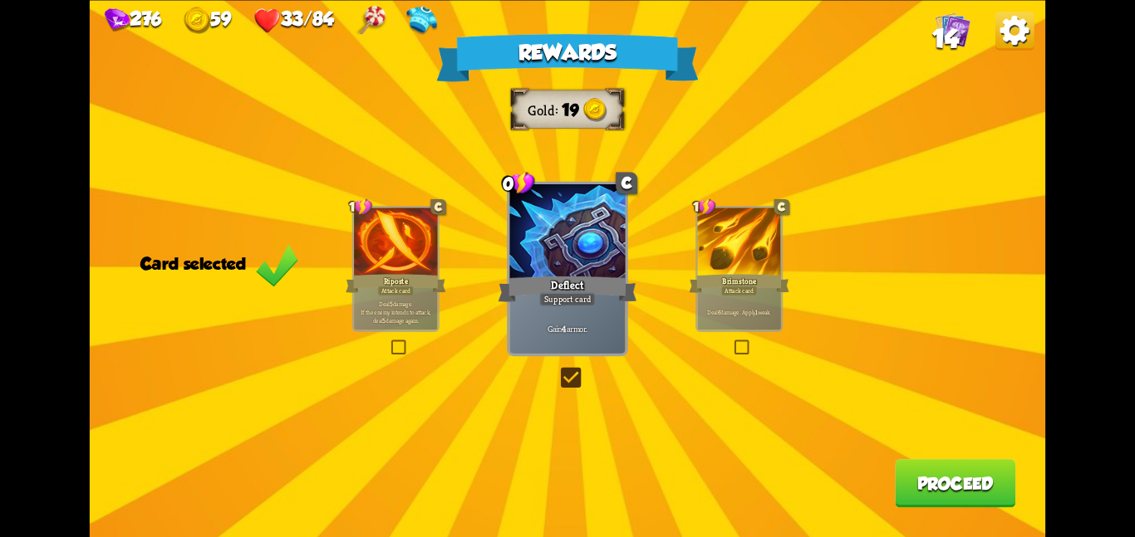
click at [949, 474] on button "Proceed" at bounding box center [955, 483] width 120 height 48
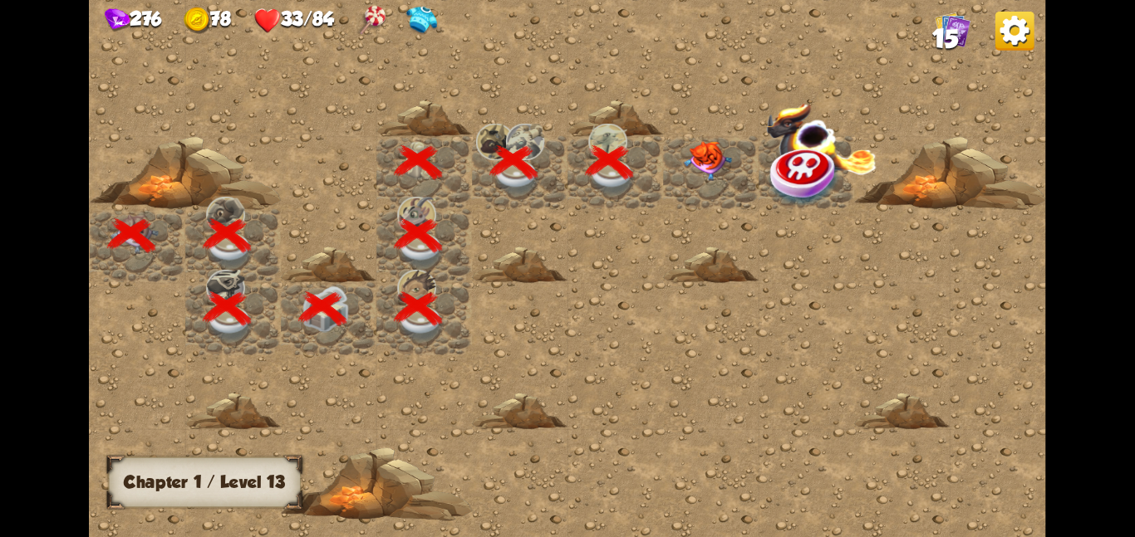
click at [717, 173] on img at bounding box center [708, 160] width 48 height 40
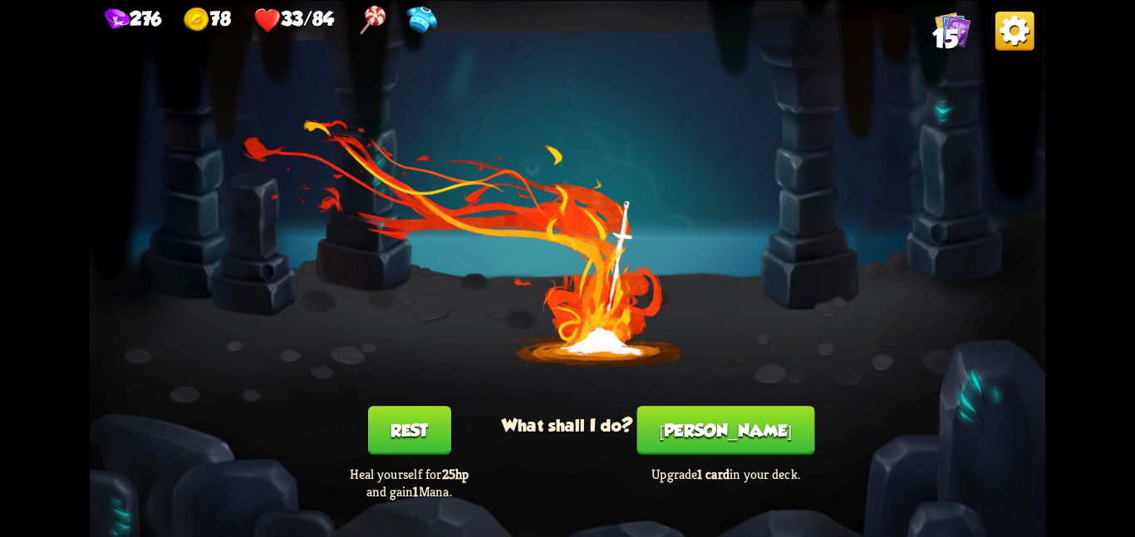
click at [400, 417] on button "Rest" at bounding box center [409, 430] width 83 height 48
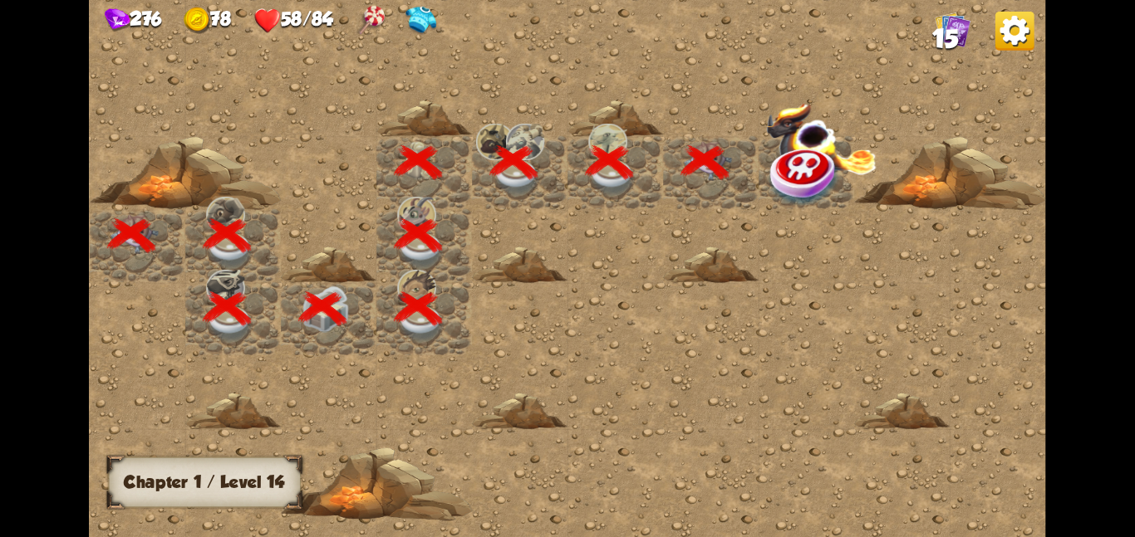
click at [796, 189] on img at bounding box center [804, 176] width 71 height 62
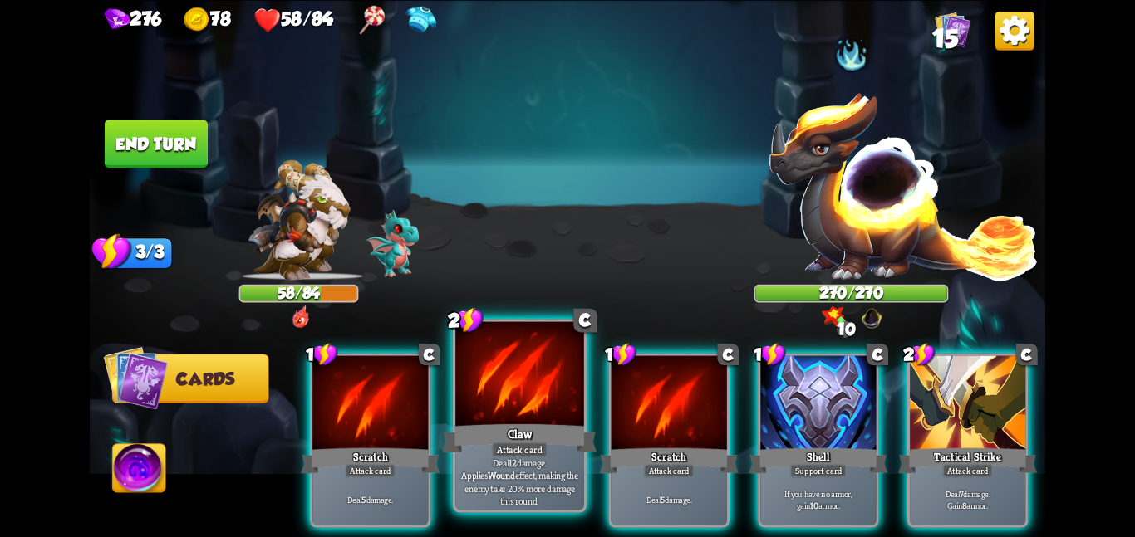
click at [467, 381] on div at bounding box center [519, 375] width 129 height 108
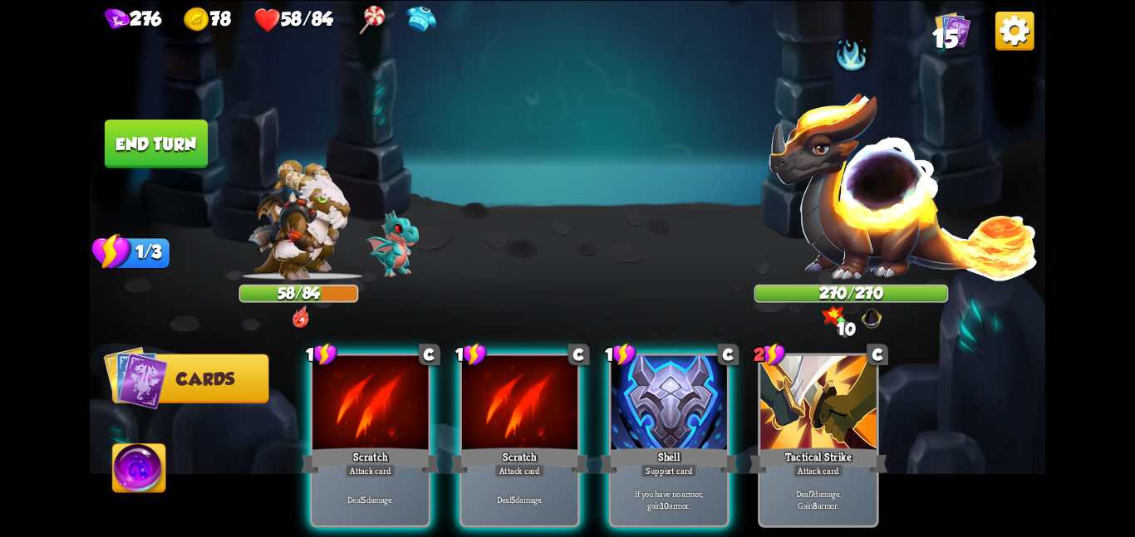
click at [467, 381] on div at bounding box center [519, 403] width 115 height 97
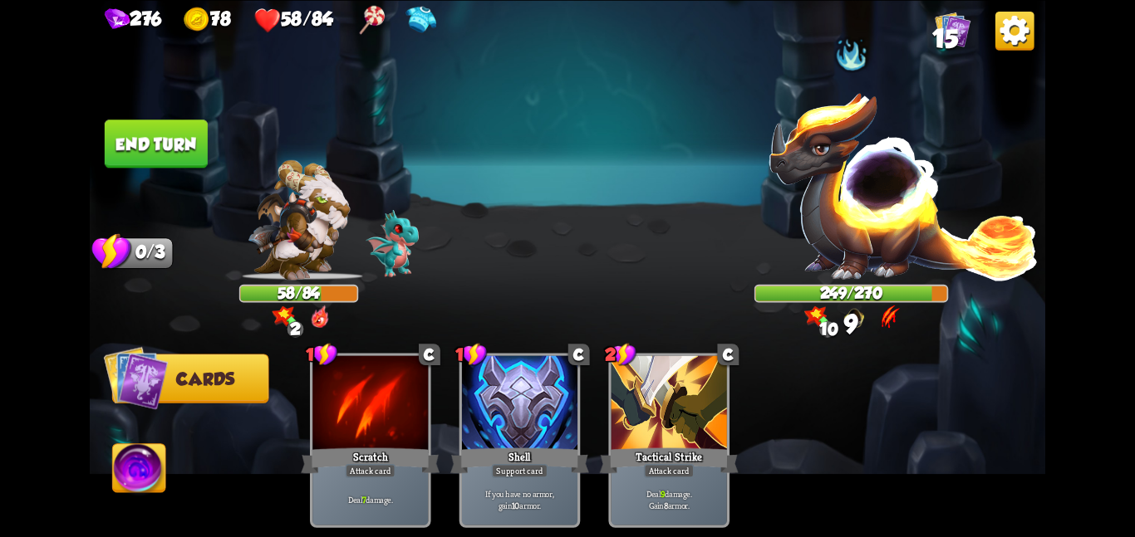
click at [165, 135] on button "End turn" at bounding box center [156, 144] width 103 height 48
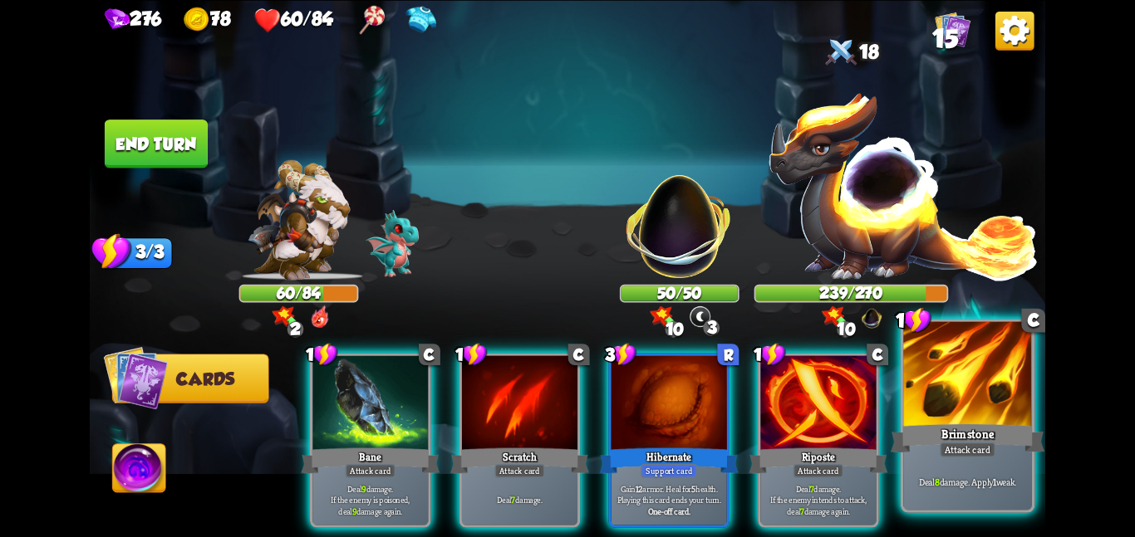
click at [968, 385] on div at bounding box center [967, 375] width 129 height 108
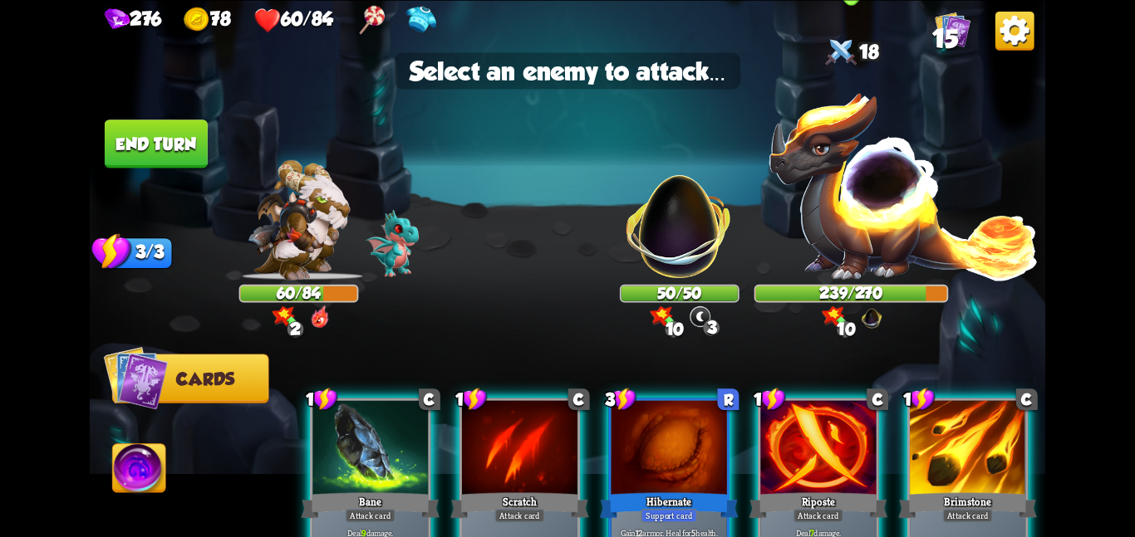
click at [858, 179] on img at bounding box center [903, 185] width 272 height 189
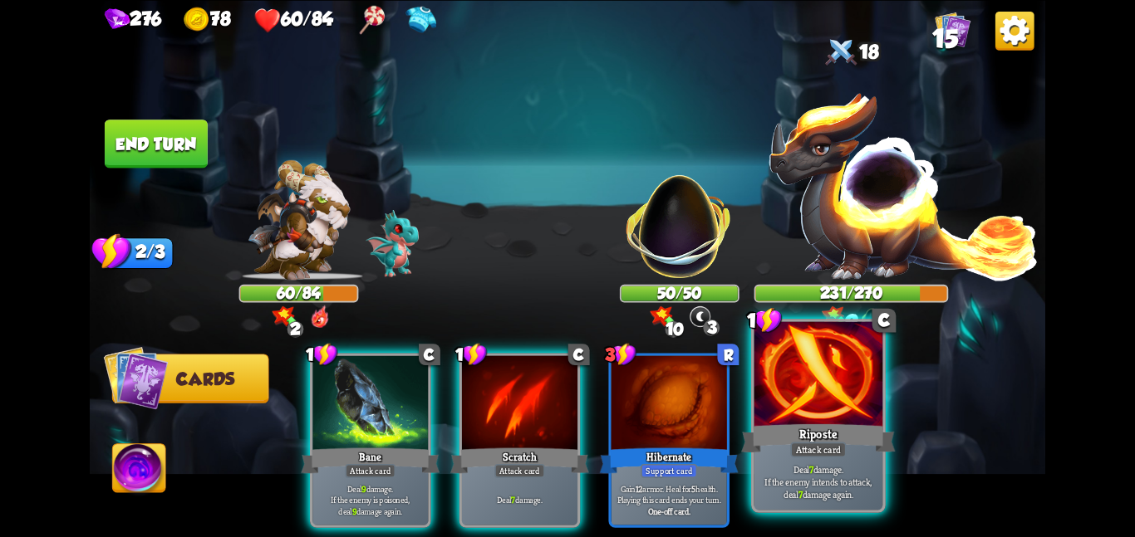
click at [807, 382] on div at bounding box center [818, 375] width 129 height 108
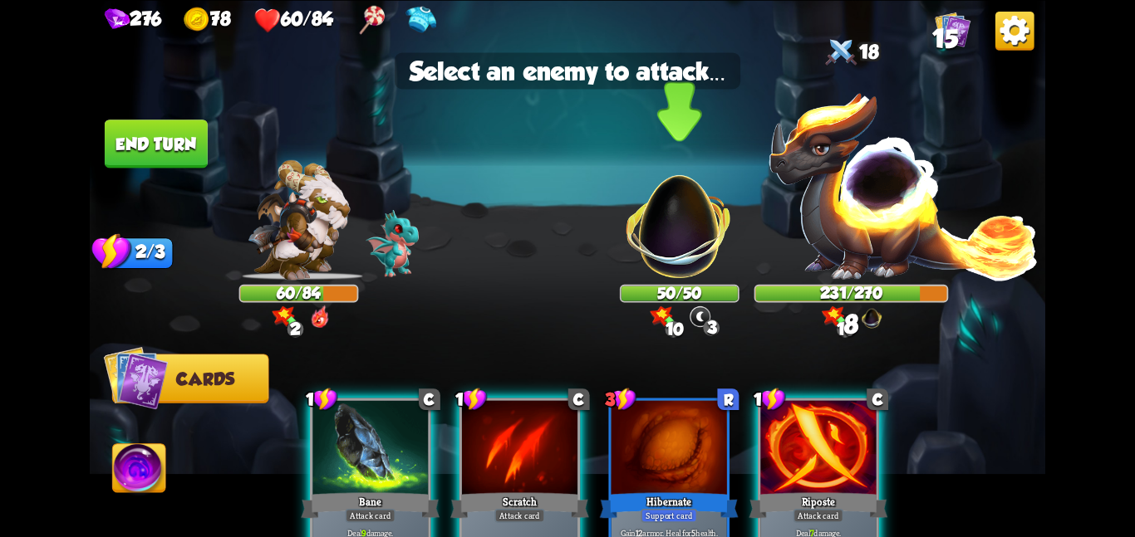
click at [660, 235] on img at bounding box center [678, 216] width 125 height 125
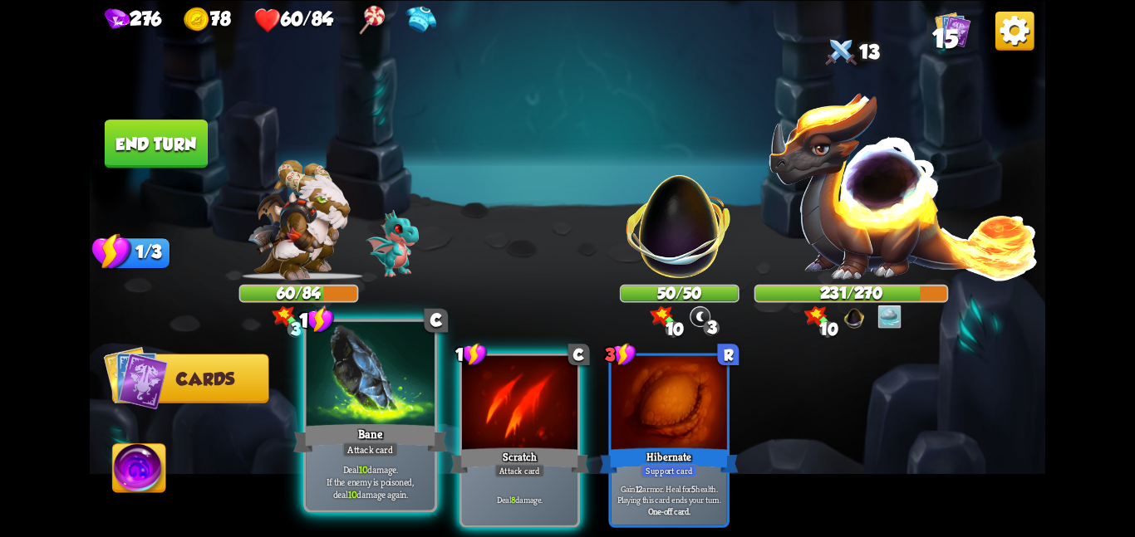
click at [353, 370] on div at bounding box center [370, 375] width 129 height 108
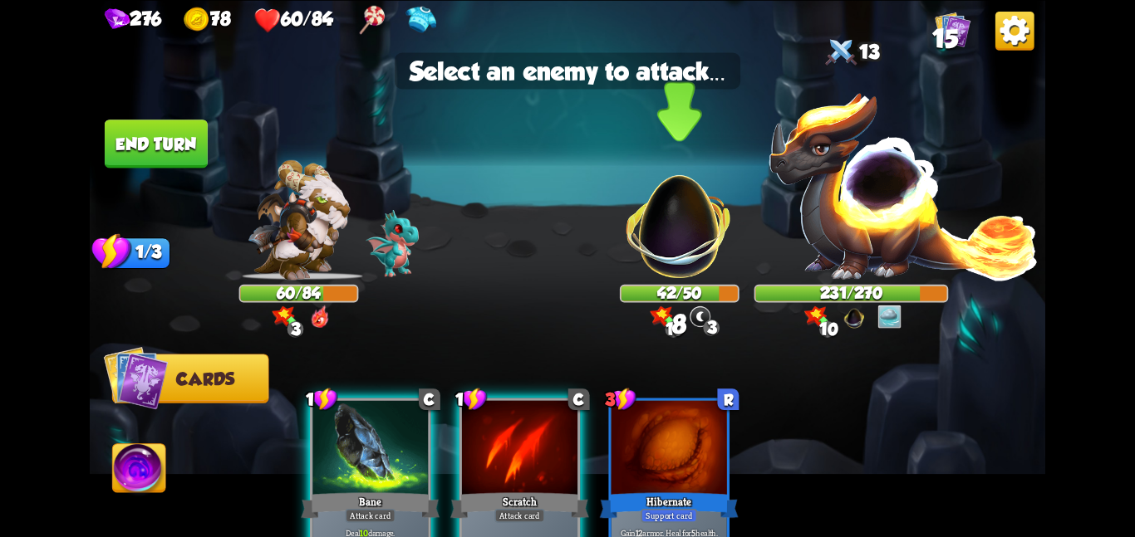
click at [689, 234] on img at bounding box center [678, 216] width 125 height 125
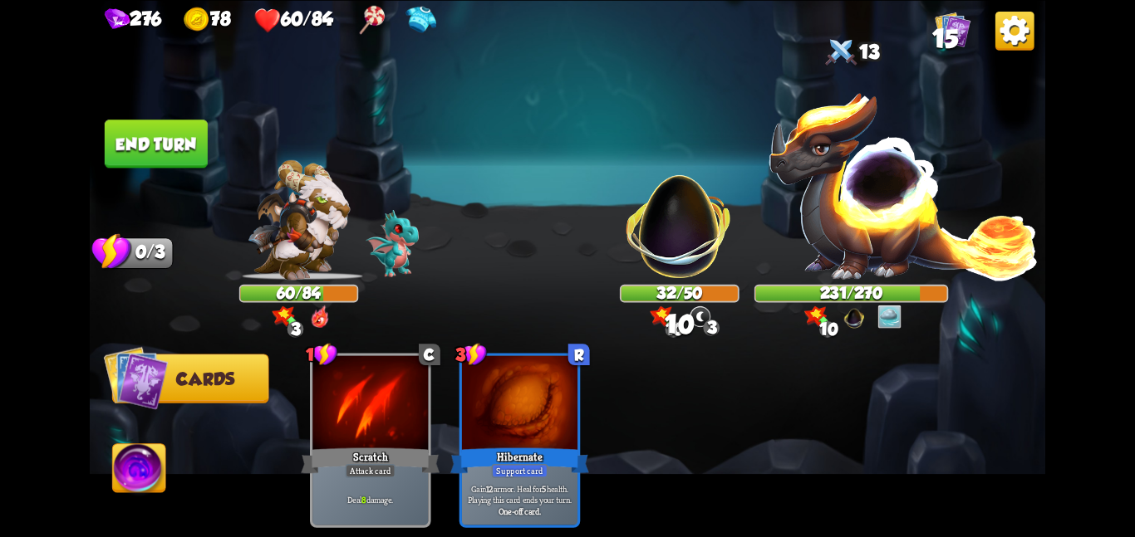
click at [175, 146] on button "End turn" at bounding box center [156, 144] width 103 height 48
